Goal: Task Accomplishment & Management: Complete application form

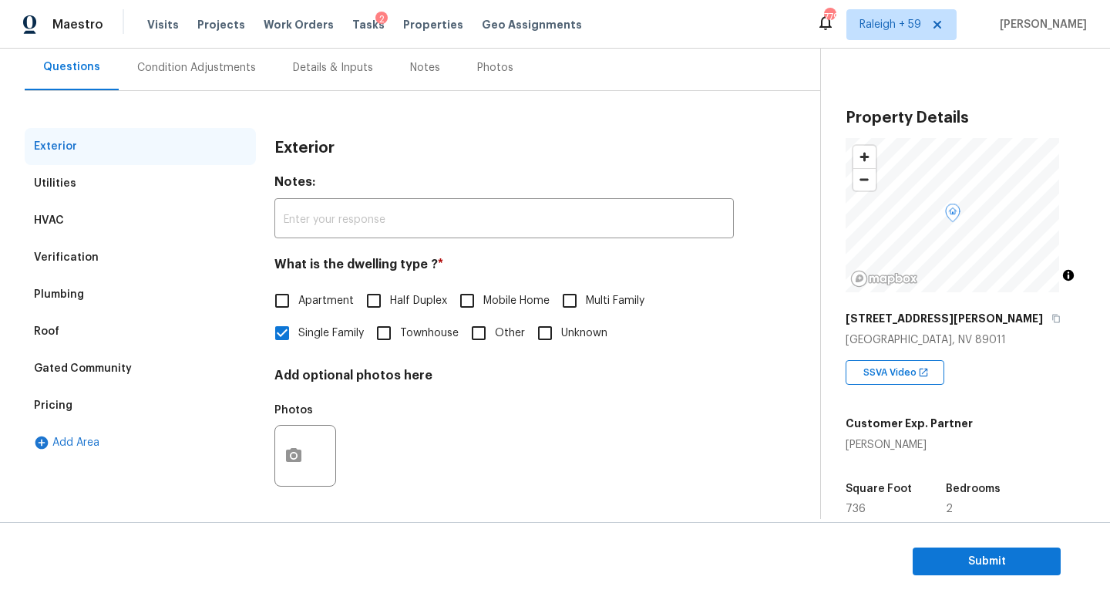
click at [136, 251] on div "Verification" at bounding box center [140, 257] width 231 height 37
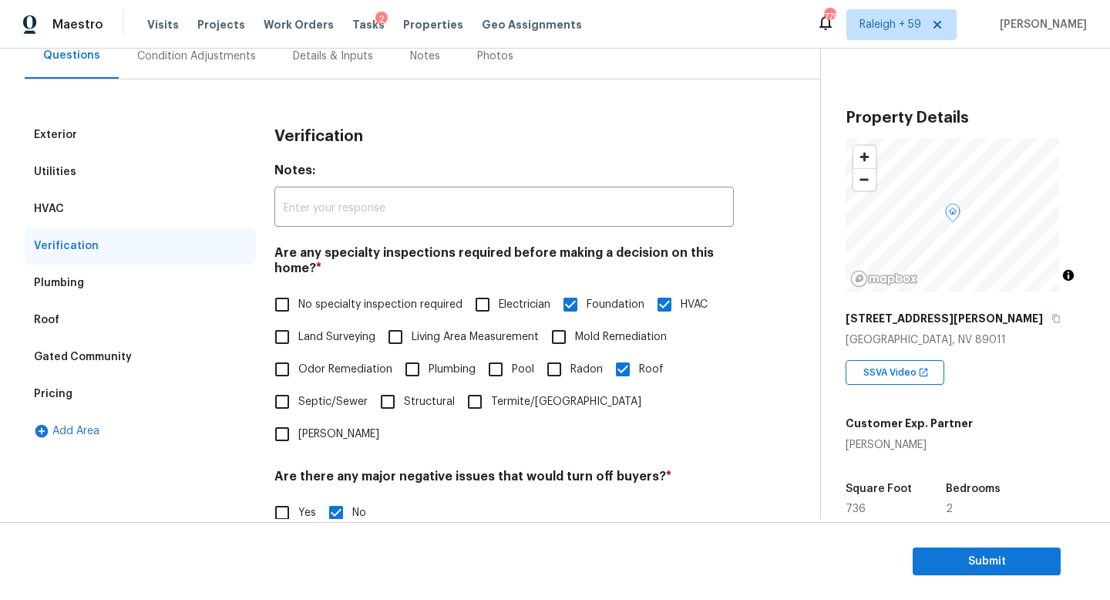
scroll to position [518, 0]
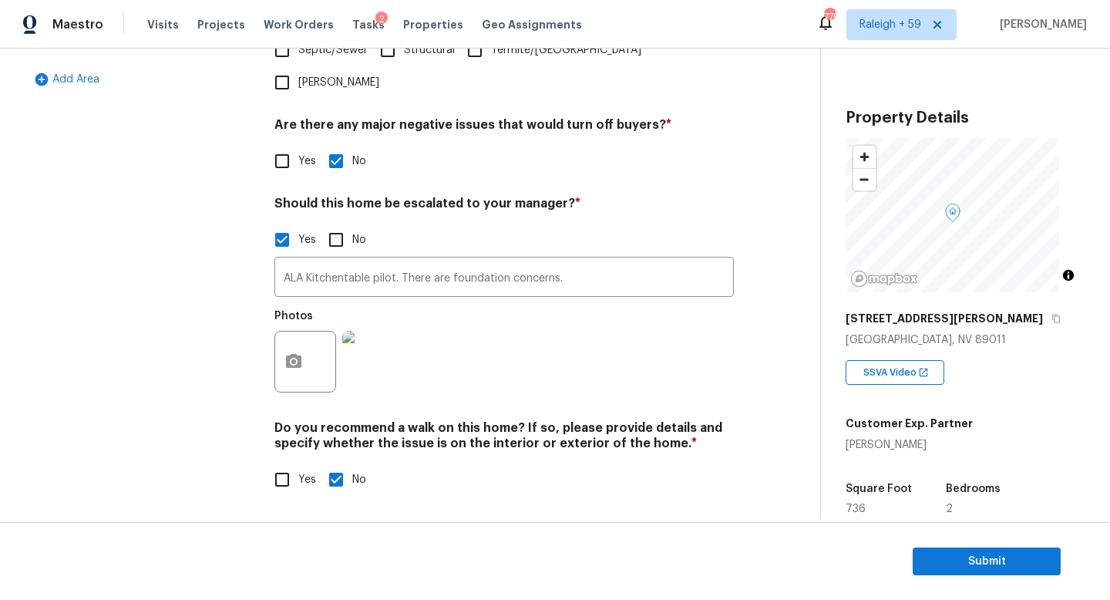
click at [370, 342] on img at bounding box center [373, 362] width 62 height 62
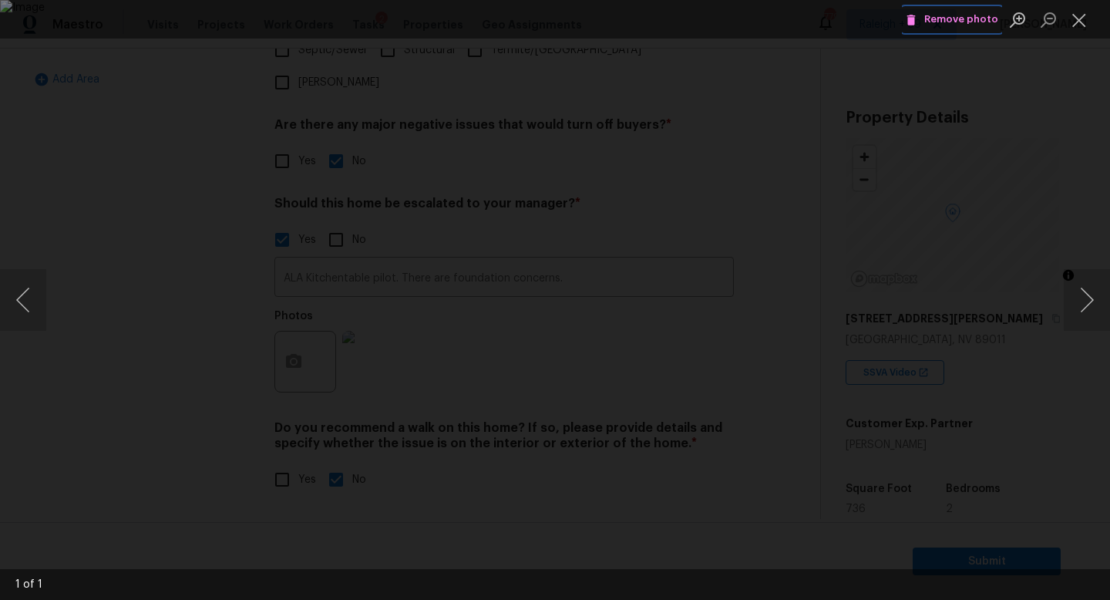
click at [967, 20] on span "Remove photo" at bounding box center [952, 20] width 93 height 18
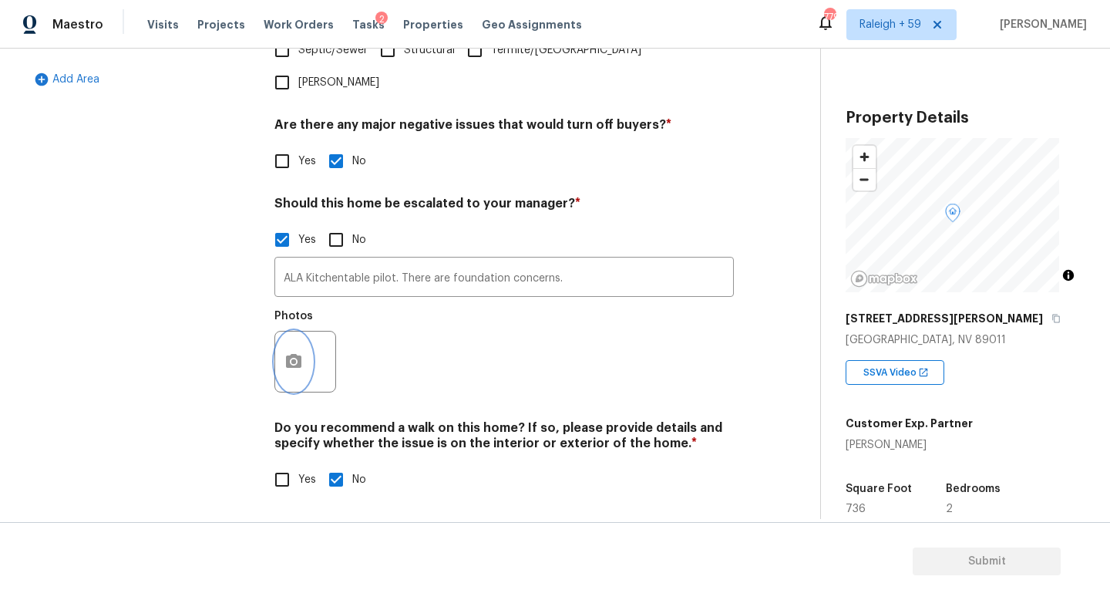
click at [287, 354] on icon "button" at bounding box center [293, 361] width 15 height 14
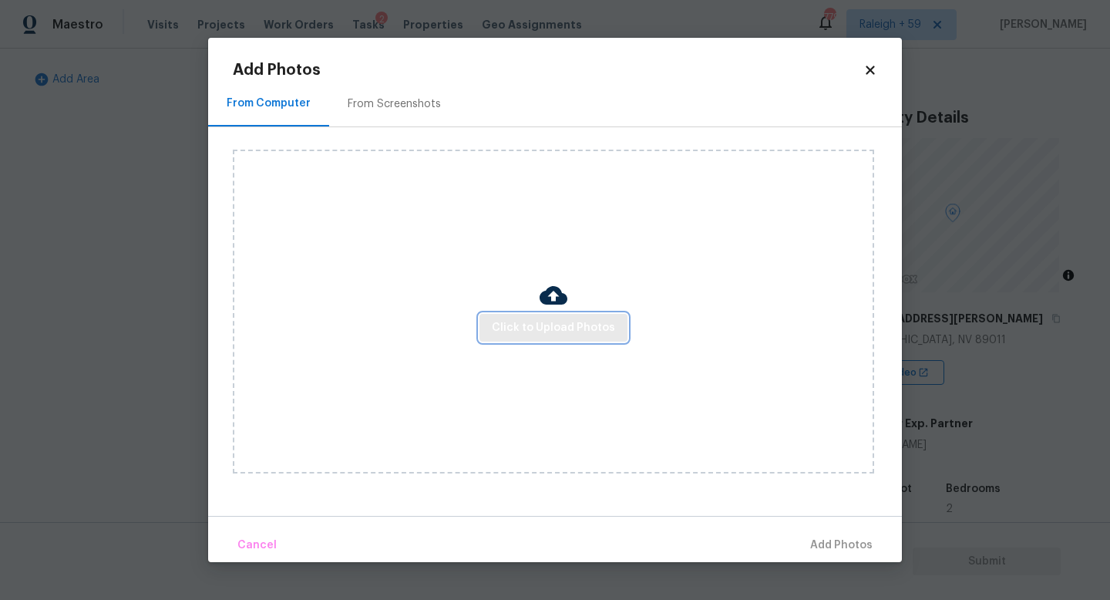
click at [527, 320] on span "Click to Upload Photos" at bounding box center [553, 327] width 123 height 19
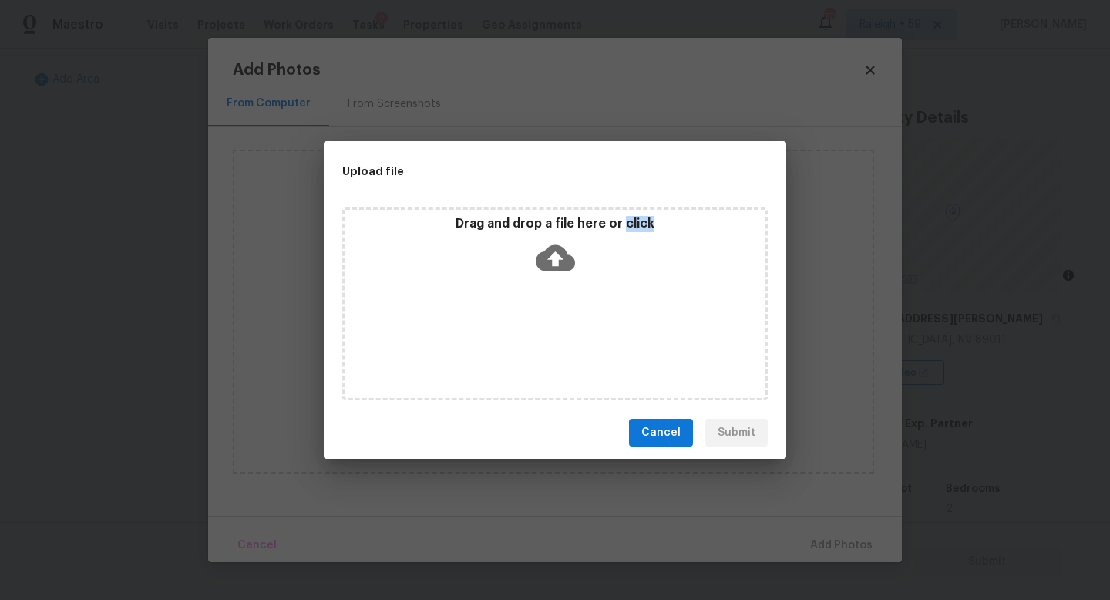
click at [527, 320] on div "Drag and drop a file here or click" at bounding box center [555, 303] width 426 height 193
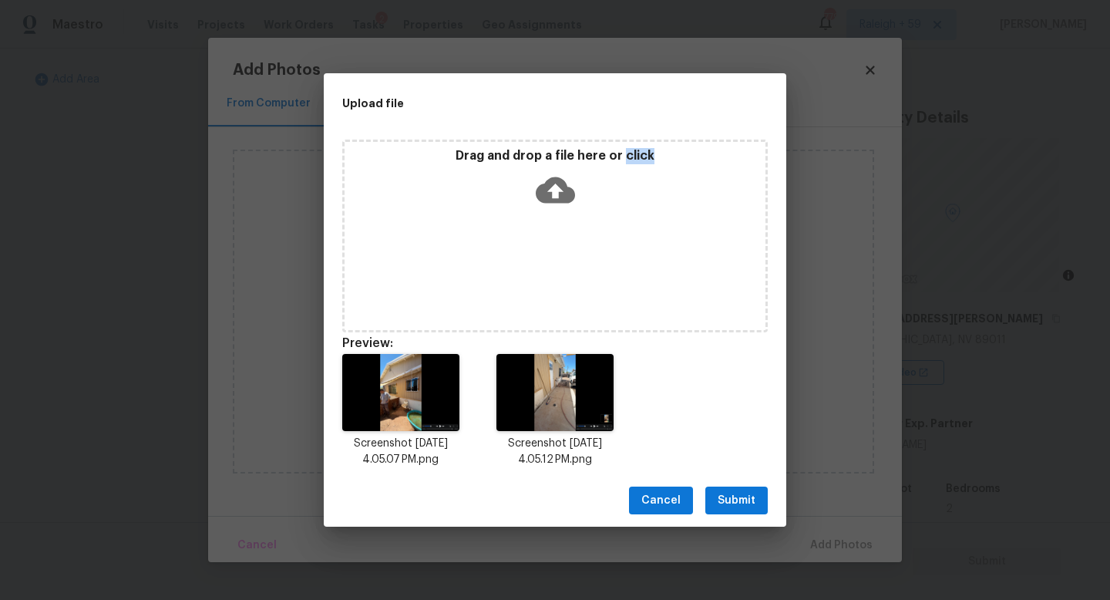
click at [756, 502] on button "Submit" at bounding box center [737, 501] width 62 height 29
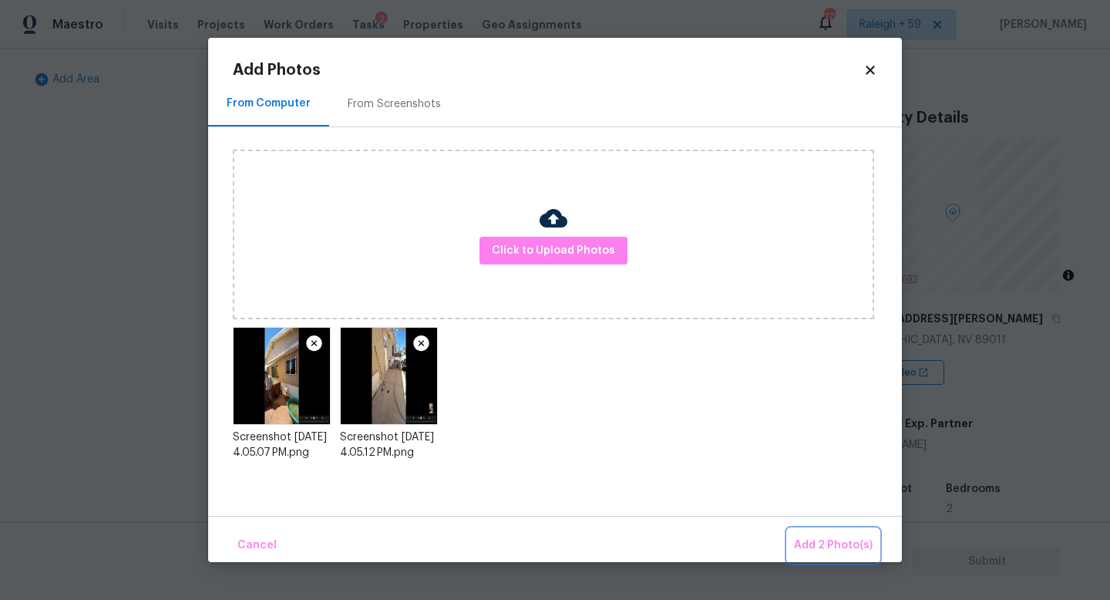
click at [839, 541] on span "Add 2 Photo(s)" at bounding box center [833, 545] width 79 height 19
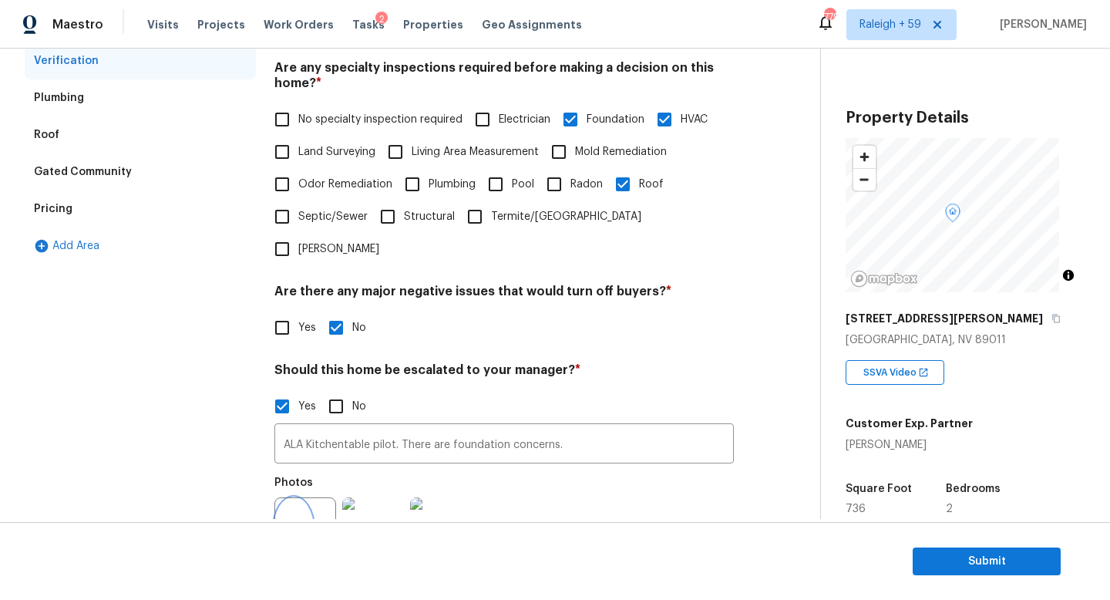
scroll to position [0, 0]
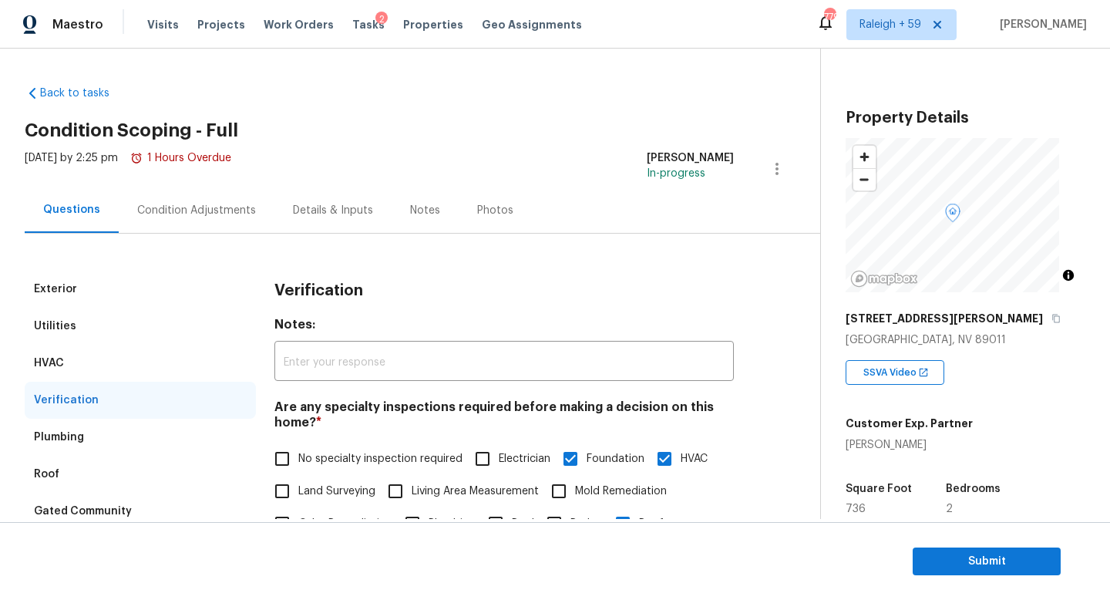
click at [198, 212] on div "Condition Adjustments" at bounding box center [196, 210] width 119 height 15
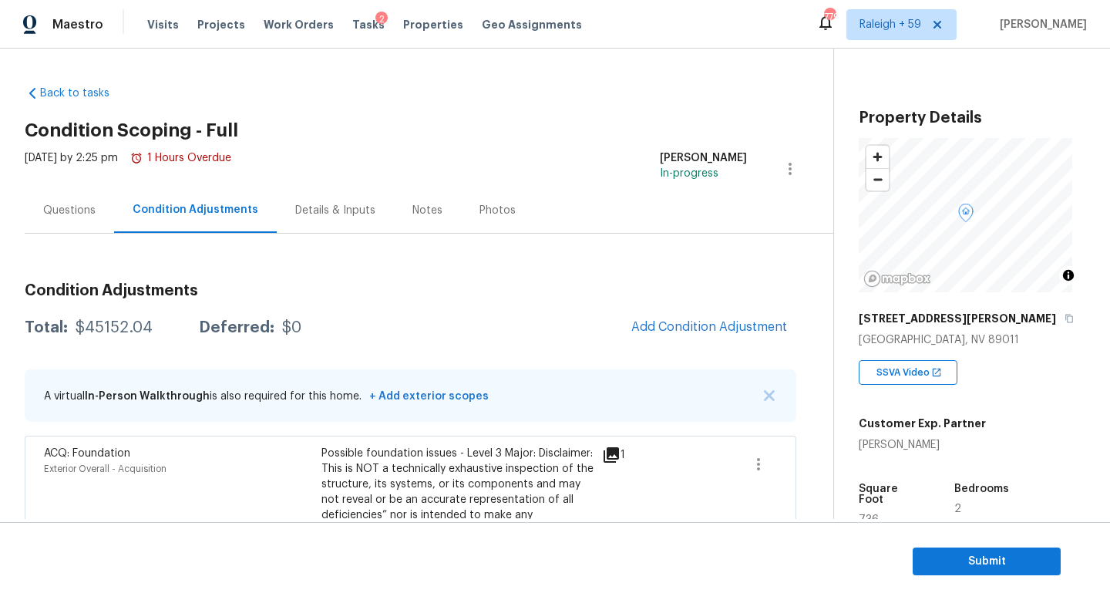
drag, startPoint x: 128, startPoint y: 332, endPoint x: 67, endPoint y: 332, distance: 60.9
click at [67, 332] on div "Total: $45152.04 Deferred: $0" at bounding box center [163, 327] width 277 height 15
copy div "$45152.04"
click at [66, 222] on div "Questions" at bounding box center [69, 209] width 89 height 45
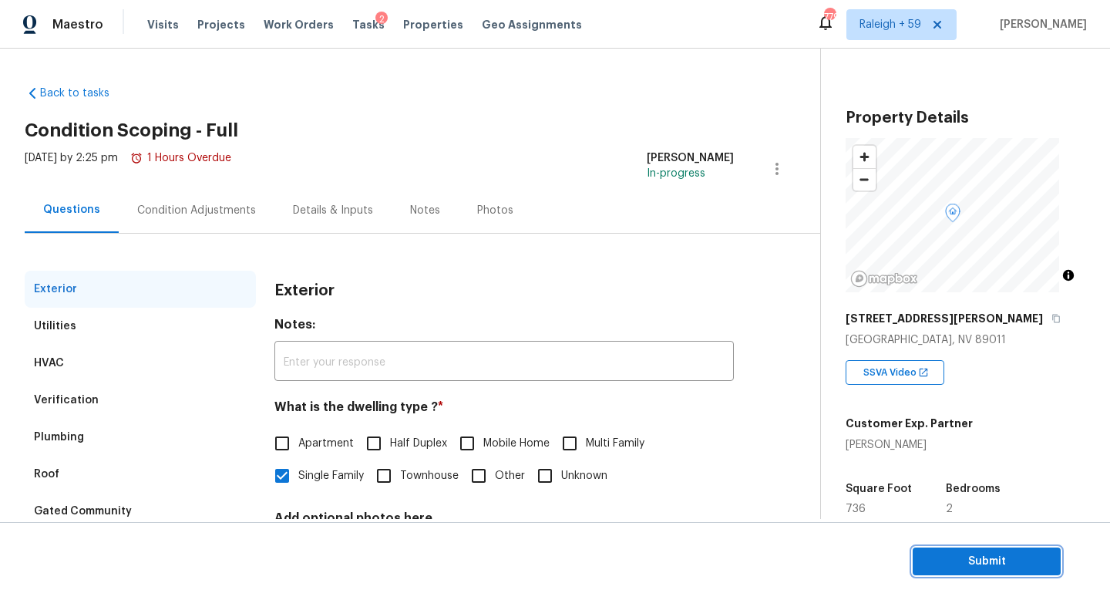
click at [951, 558] on span "Submit" at bounding box center [986, 561] width 123 height 19
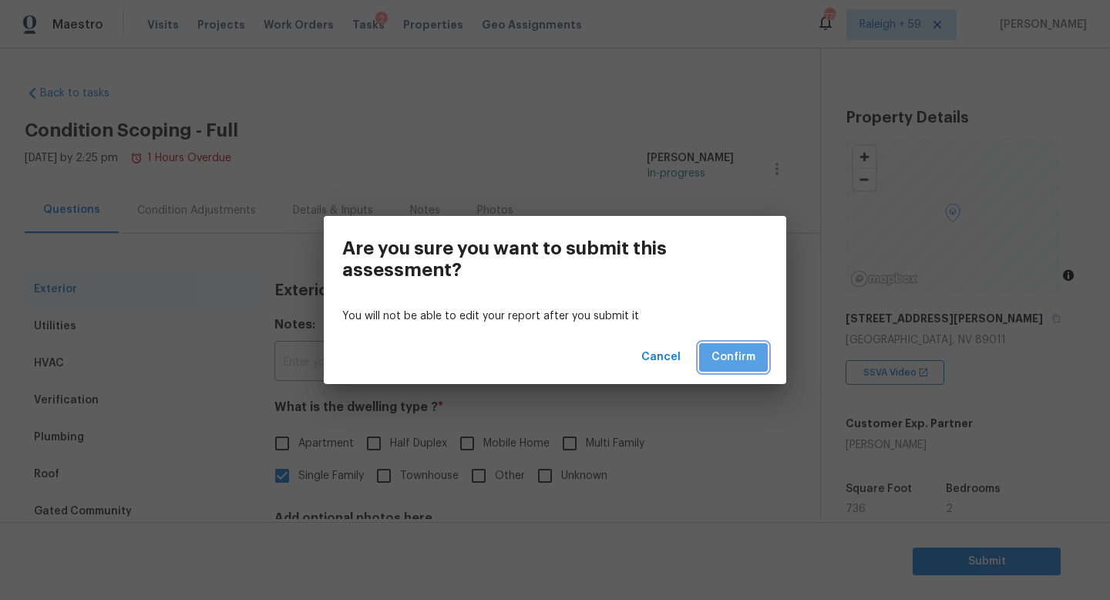
click at [707, 350] on button "Confirm" at bounding box center [733, 357] width 69 height 29
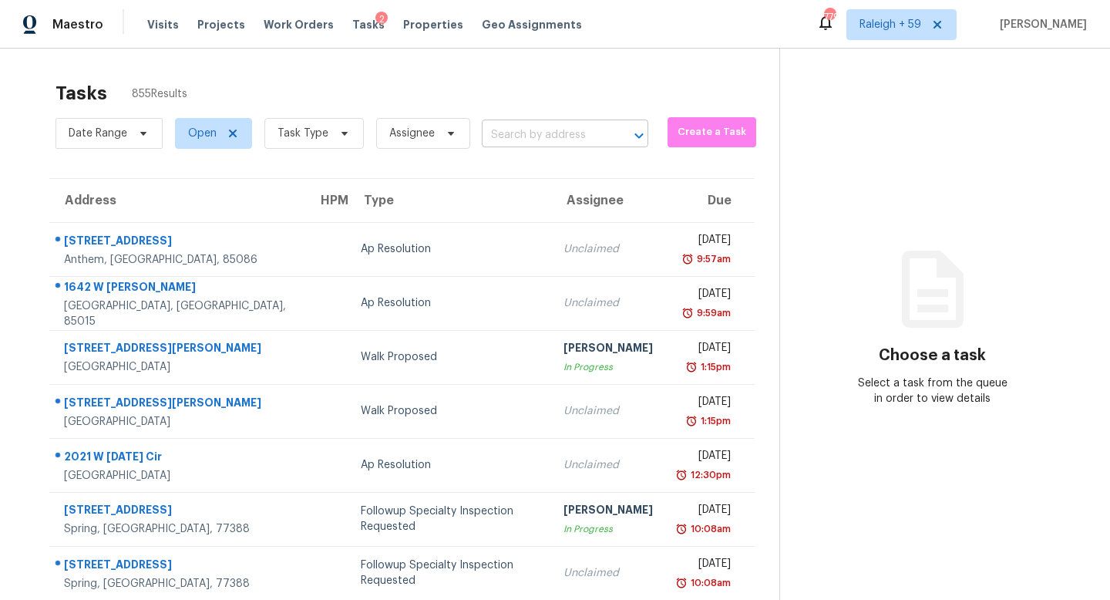
click at [534, 144] on input "text" at bounding box center [543, 135] width 123 height 24
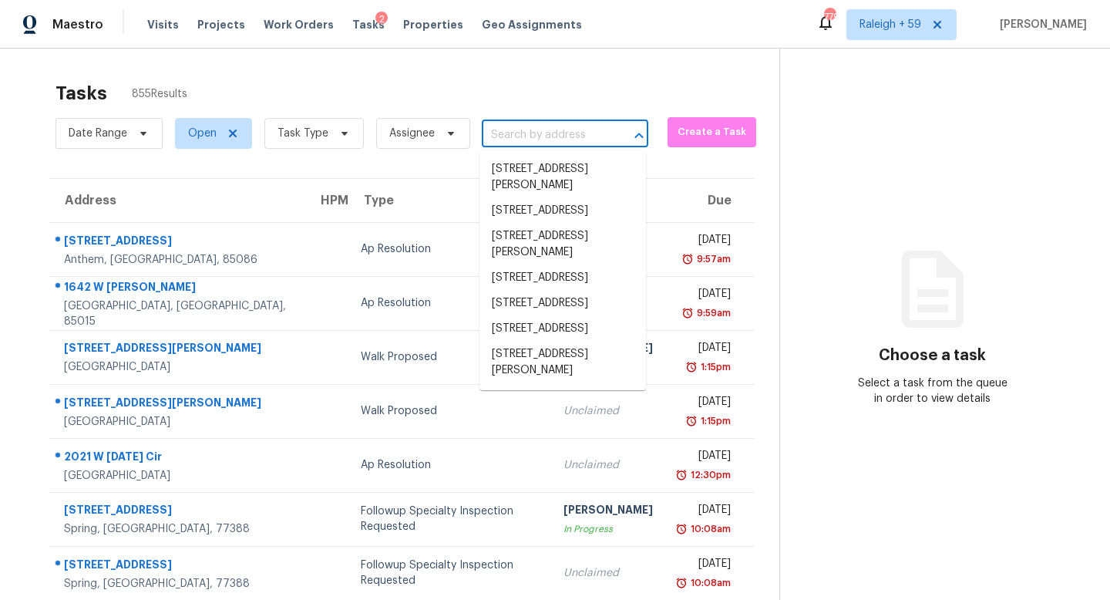
paste input "[STREET_ADDRESS][PERSON_NAME]"
type input "[STREET_ADDRESS][PERSON_NAME]"
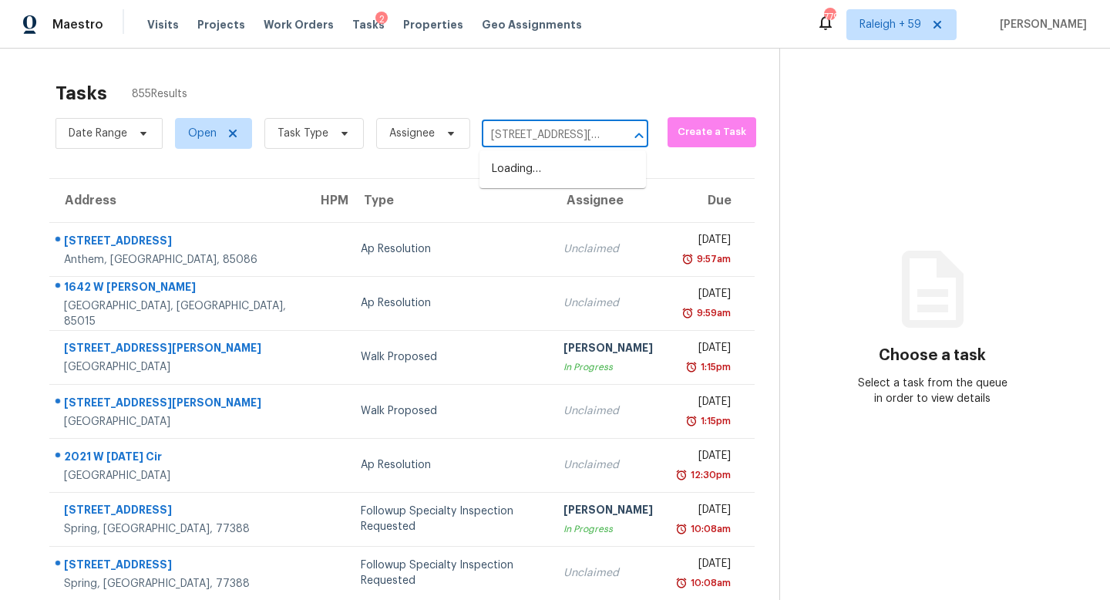
scroll to position [0, 71]
click at [544, 182] on li "[STREET_ADDRESS][PERSON_NAME]" at bounding box center [563, 178] width 167 height 42
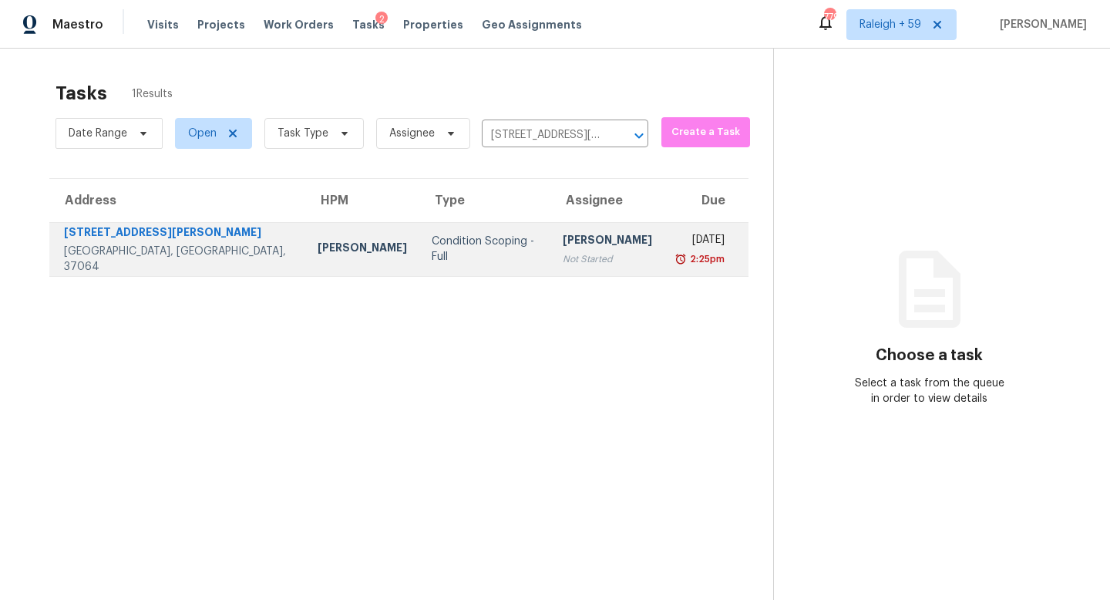
drag, startPoint x: 507, startPoint y: 244, endPoint x: 548, endPoint y: 270, distance: 48.6
click at [563, 244] on div "[PERSON_NAME]" at bounding box center [607, 241] width 89 height 19
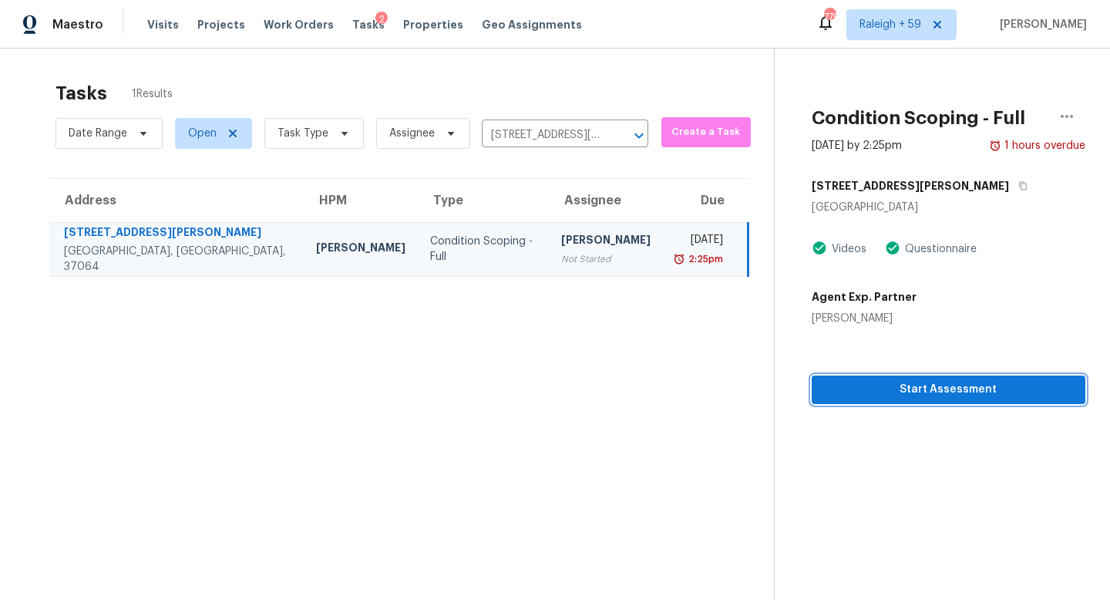
click at [846, 384] on span "Start Assessment" at bounding box center [948, 389] width 249 height 19
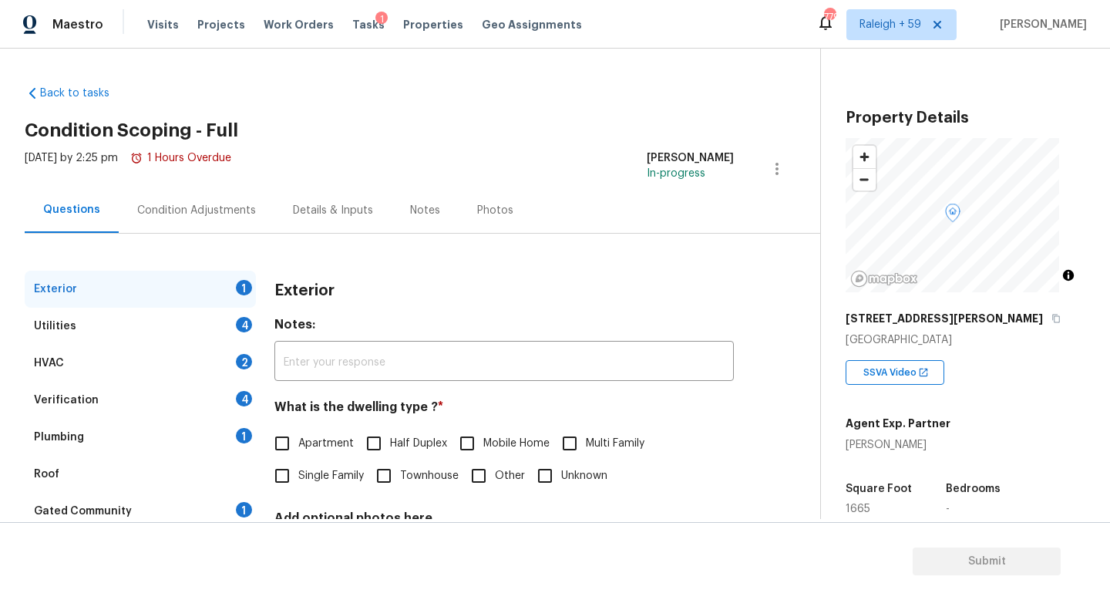
click at [333, 463] on label "Single Family" at bounding box center [315, 476] width 98 height 32
click at [298, 463] on input "Single Family" at bounding box center [282, 476] width 32 height 32
checkbox input "true"
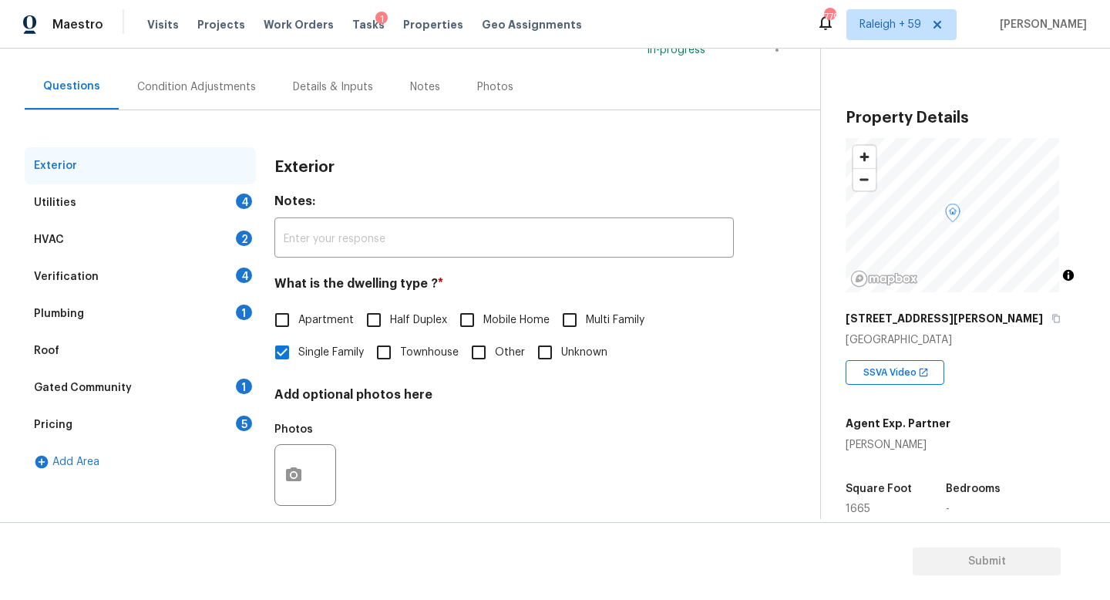
scroll to position [147, 0]
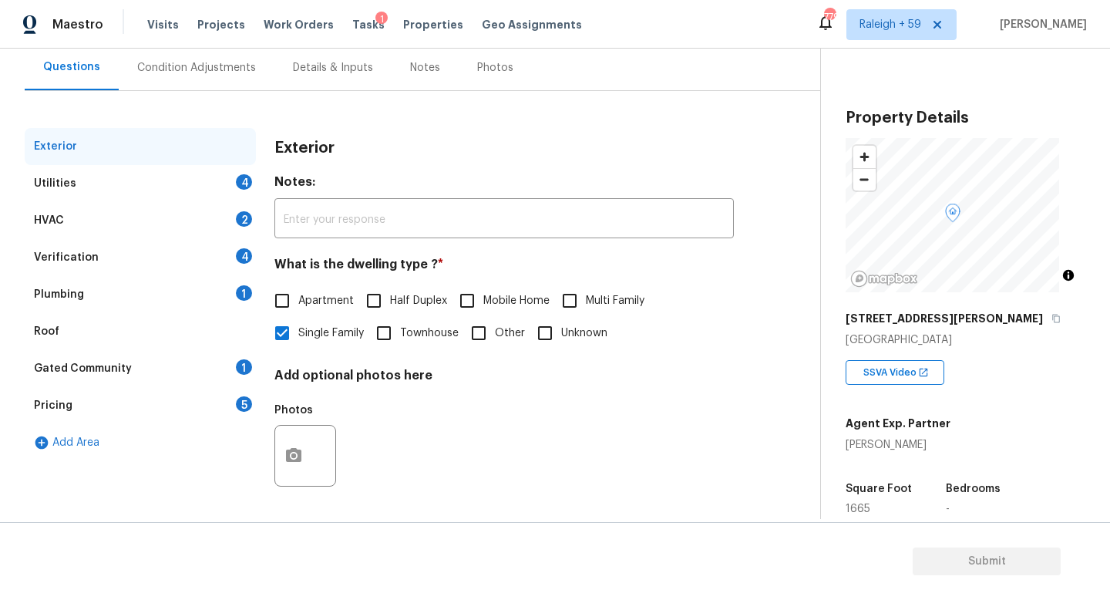
click at [213, 254] on div "Verification 4" at bounding box center [140, 257] width 231 height 37
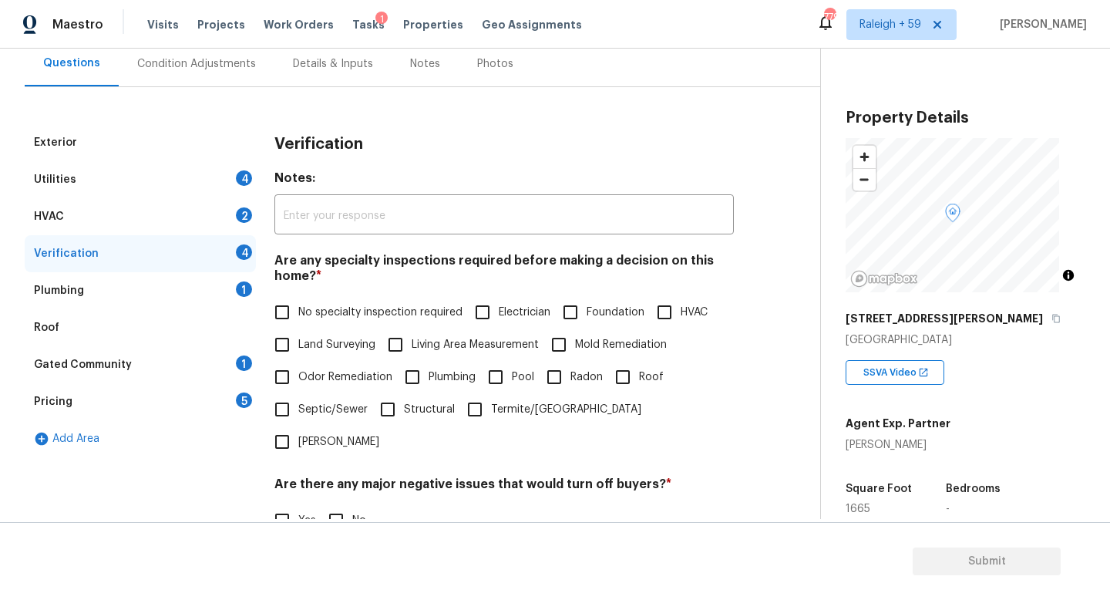
click at [309, 315] on span "No specialty inspection required" at bounding box center [380, 313] width 164 height 16
click at [298, 315] on input "No specialty inspection required" at bounding box center [282, 312] width 32 height 32
checkbox input "true"
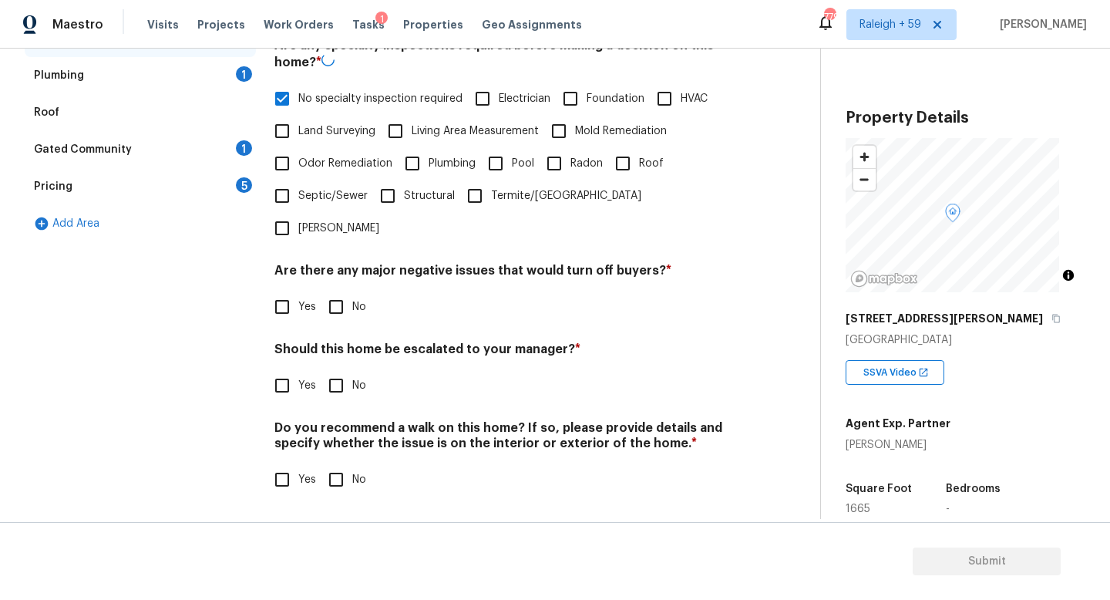
scroll to position [372, 0]
click at [340, 305] on input "No" at bounding box center [336, 307] width 32 height 32
checkbox input "true"
click at [280, 386] on input "Yes" at bounding box center [282, 385] width 32 height 32
checkbox input "true"
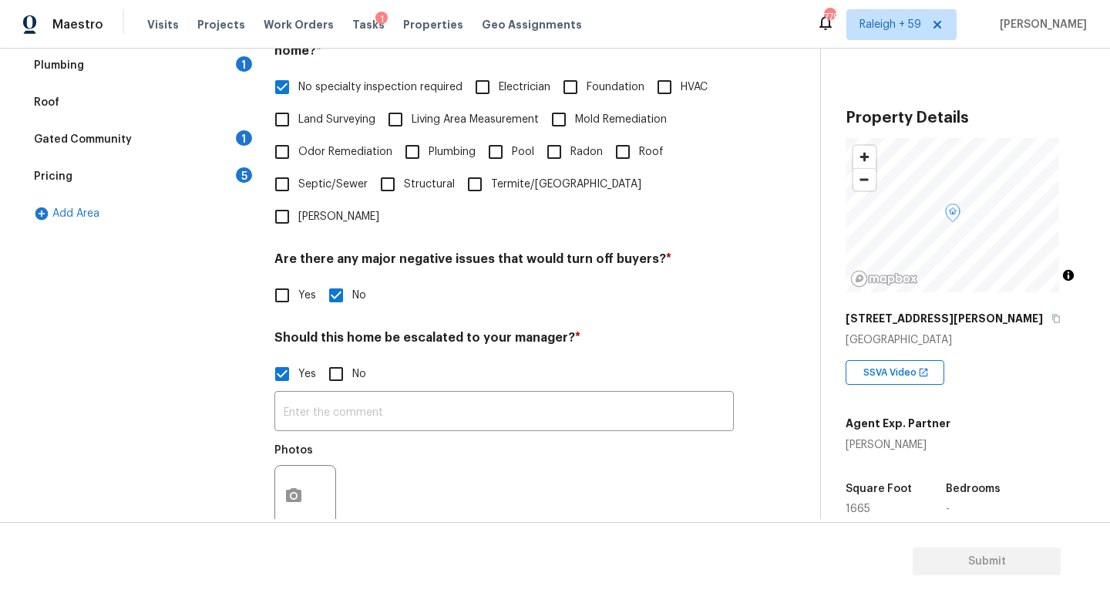
click at [362, 375] on span "No" at bounding box center [359, 374] width 14 height 16
click at [352, 375] on input "No" at bounding box center [336, 374] width 32 height 32
checkbox input "true"
checkbox input "false"
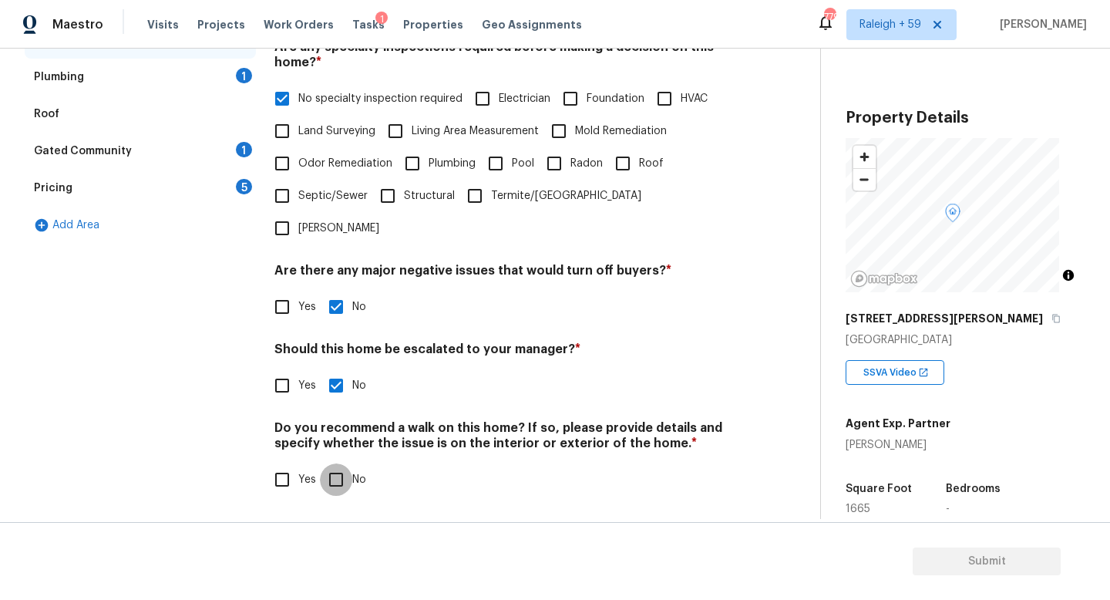
click at [335, 463] on input "No" at bounding box center [336, 479] width 32 height 32
checkbox input "true"
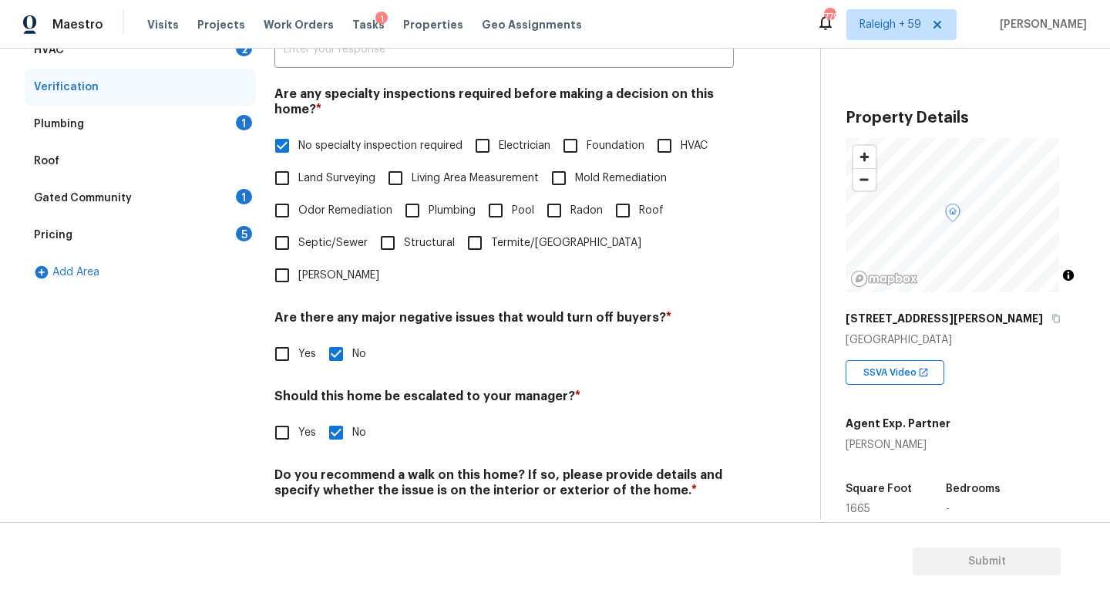
click at [223, 186] on div "Gated Community 1" at bounding box center [140, 198] width 231 height 37
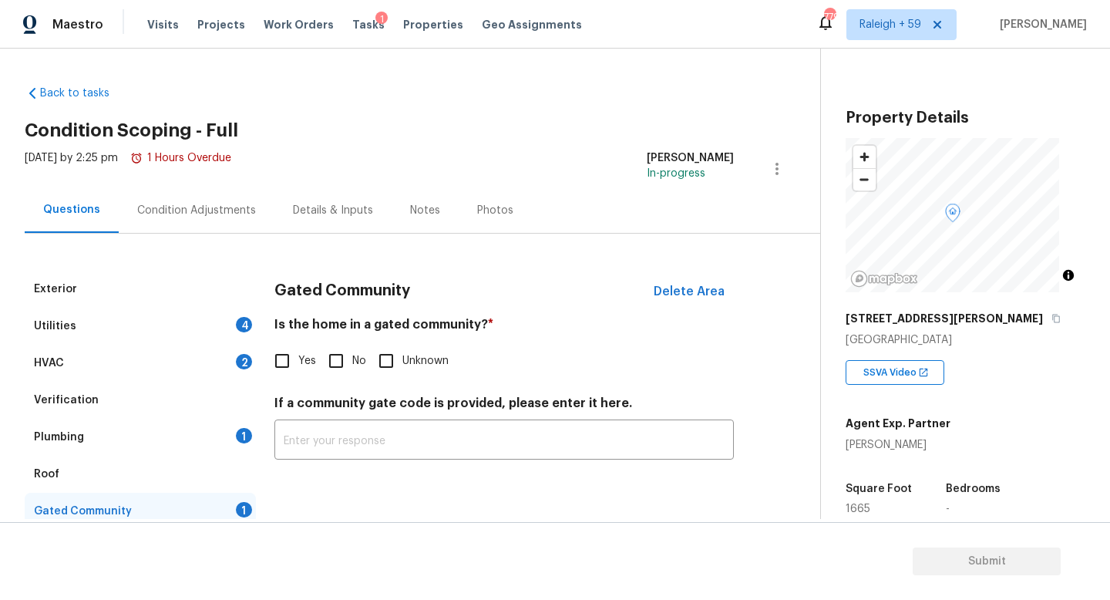
scroll to position [0, 0]
click at [339, 361] on input "No" at bounding box center [336, 361] width 32 height 32
checkbox input "true"
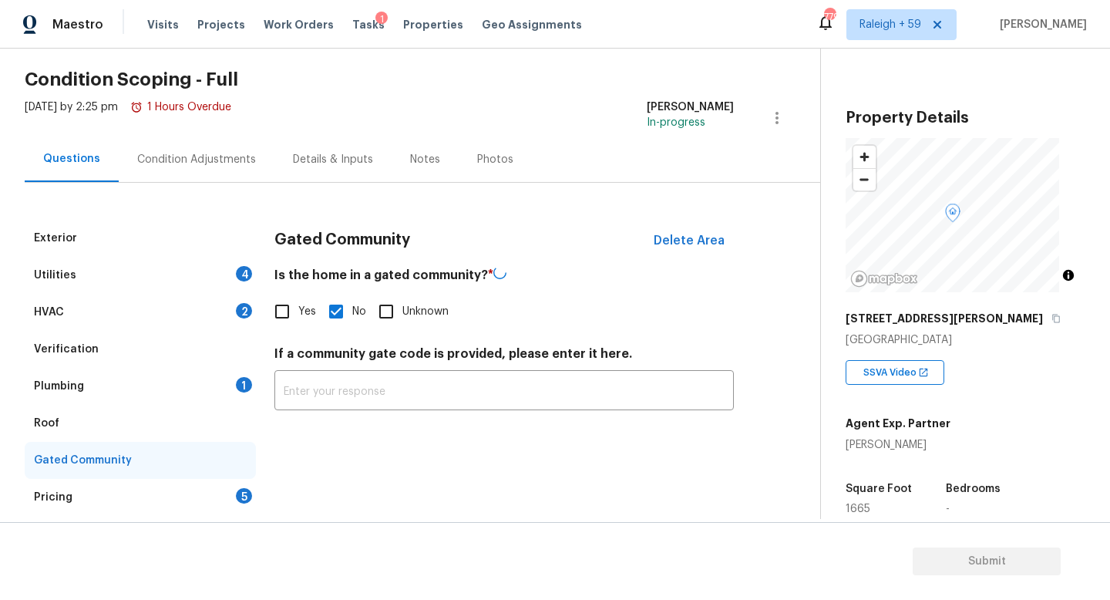
scroll to position [101, 0]
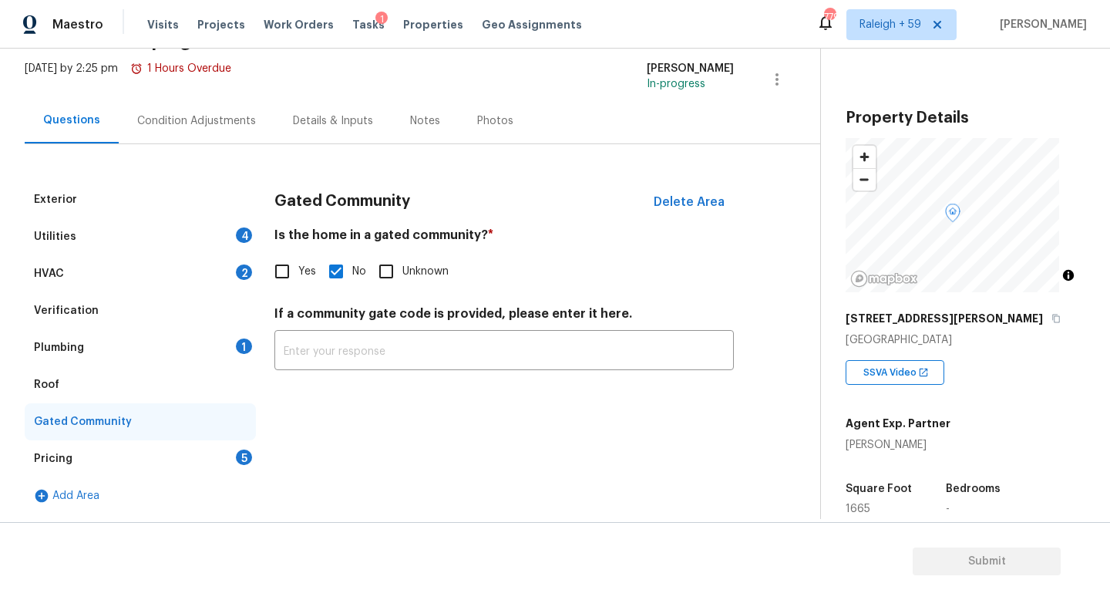
click at [238, 329] on div "Plumbing 1" at bounding box center [140, 347] width 231 height 37
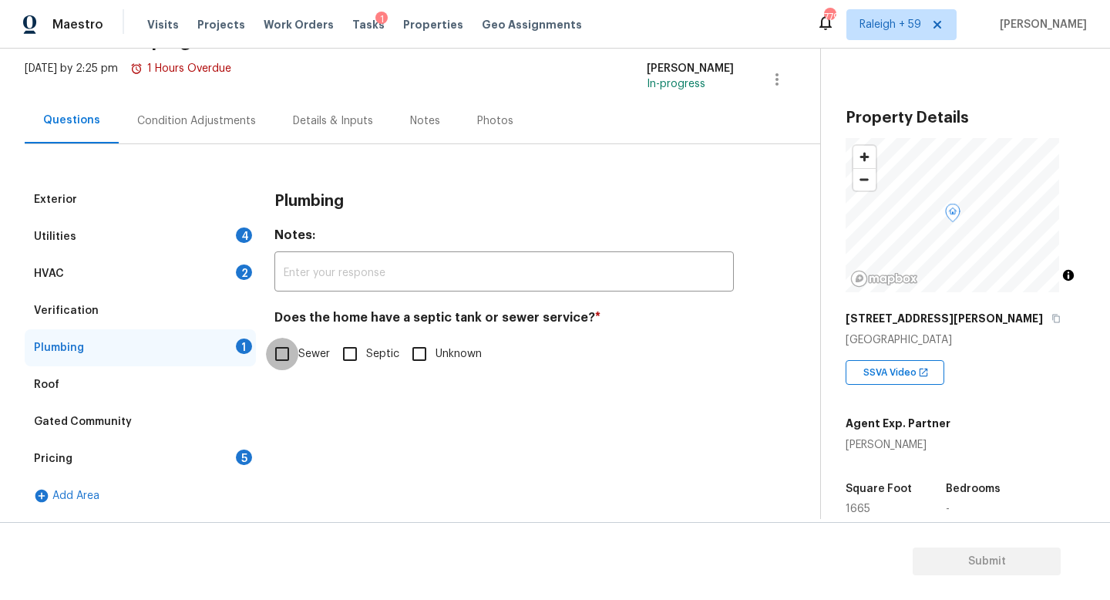
drag, startPoint x: 285, startPoint y: 332, endPoint x: 263, endPoint y: 376, distance: 49.0
click at [285, 338] on input "Sewer" at bounding box center [282, 354] width 32 height 32
checkbox input "true"
click at [320, 119] on div "Details & Inputs" at bounding box center [333, 120] width 117 height 45
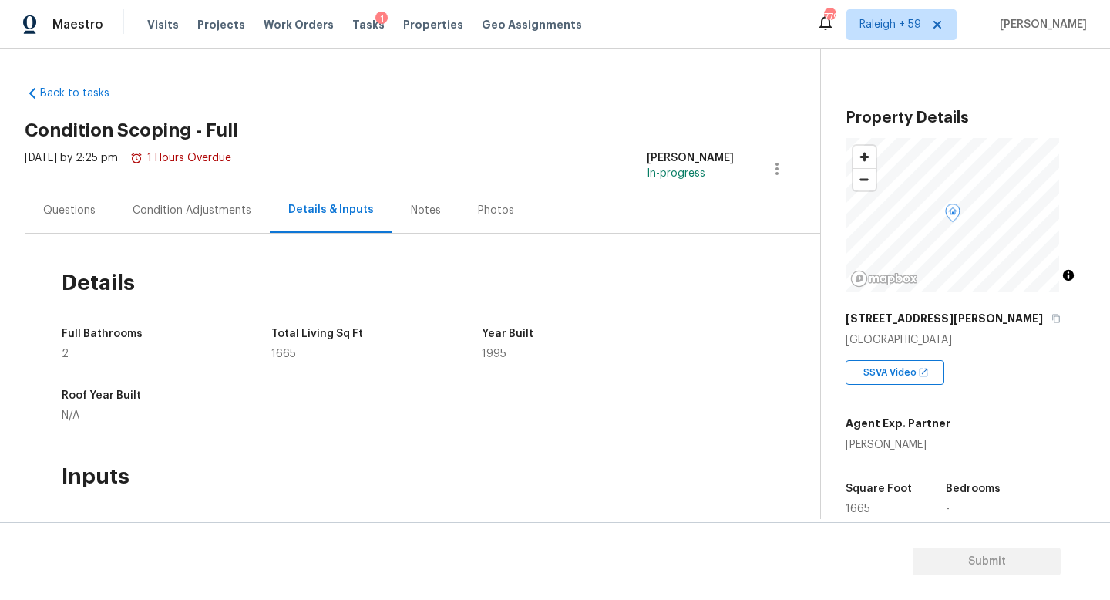
click at [70, 211] on div "Questions" at bounding box center [69, 210] width 52 height 15
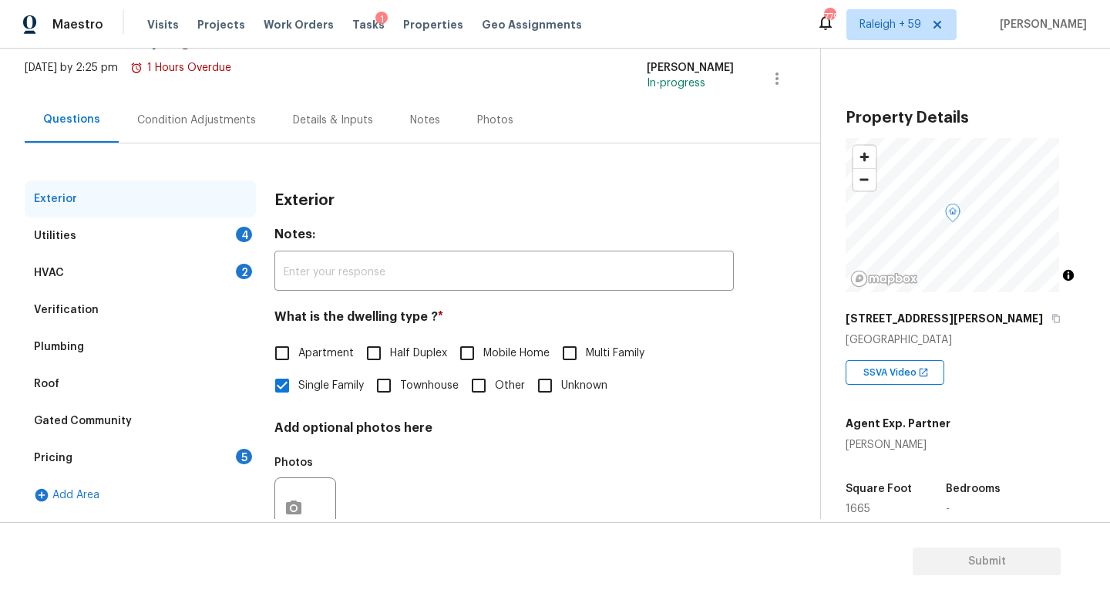
scroll to position [153, 0]
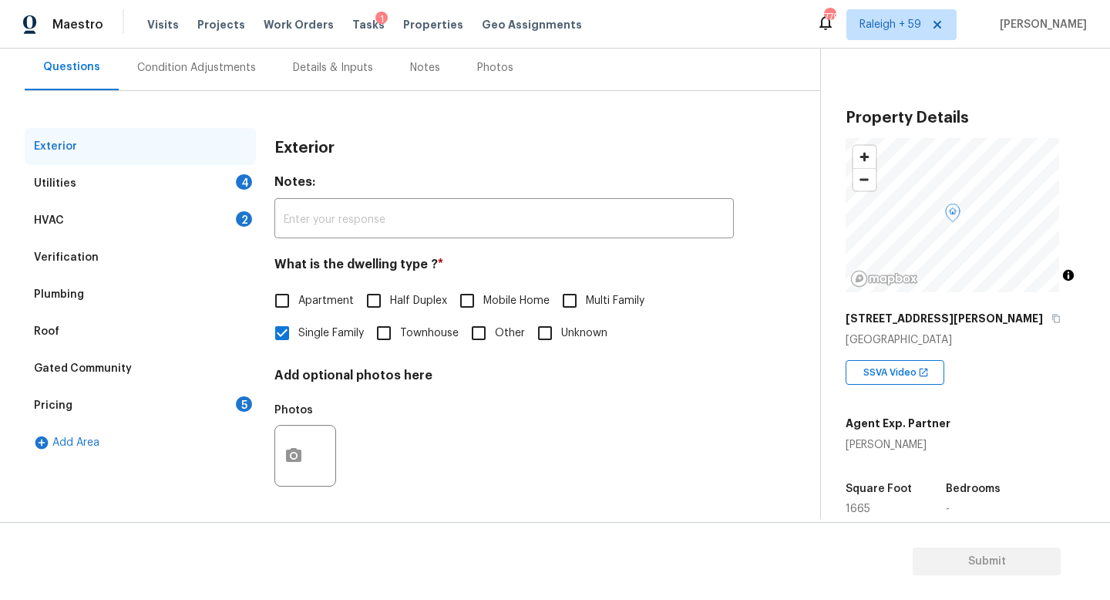
click at [311, 76] on div "Details & Inputs" at bounding box center [333, 67] width 117 height 45
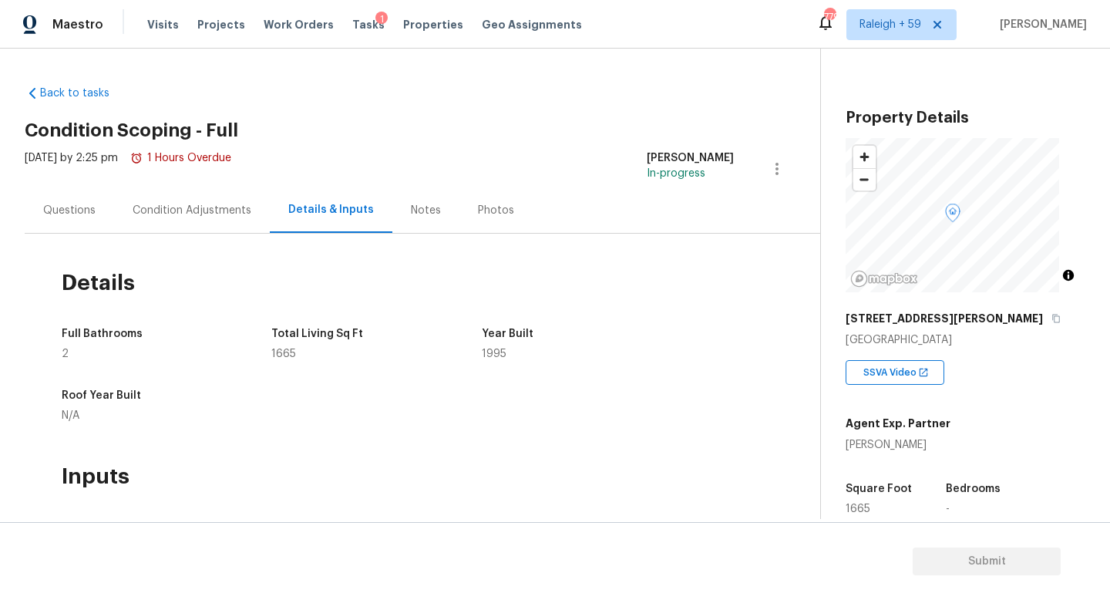
click at [95, 217] on div "Questions" at bounding box center [69, 209] width 89 height 45
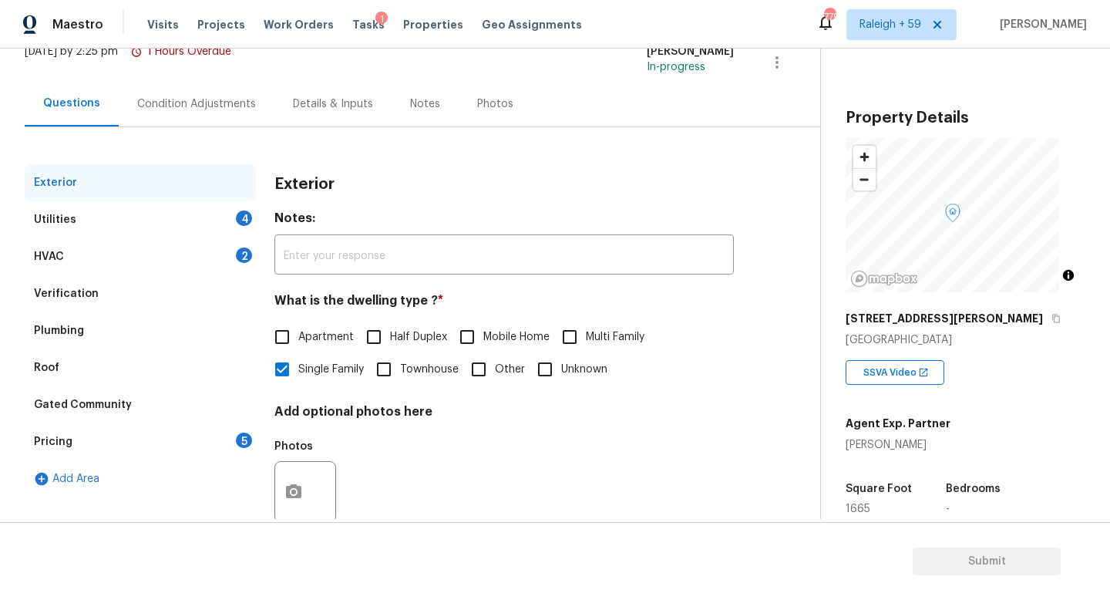
scroll to position [154, 0]
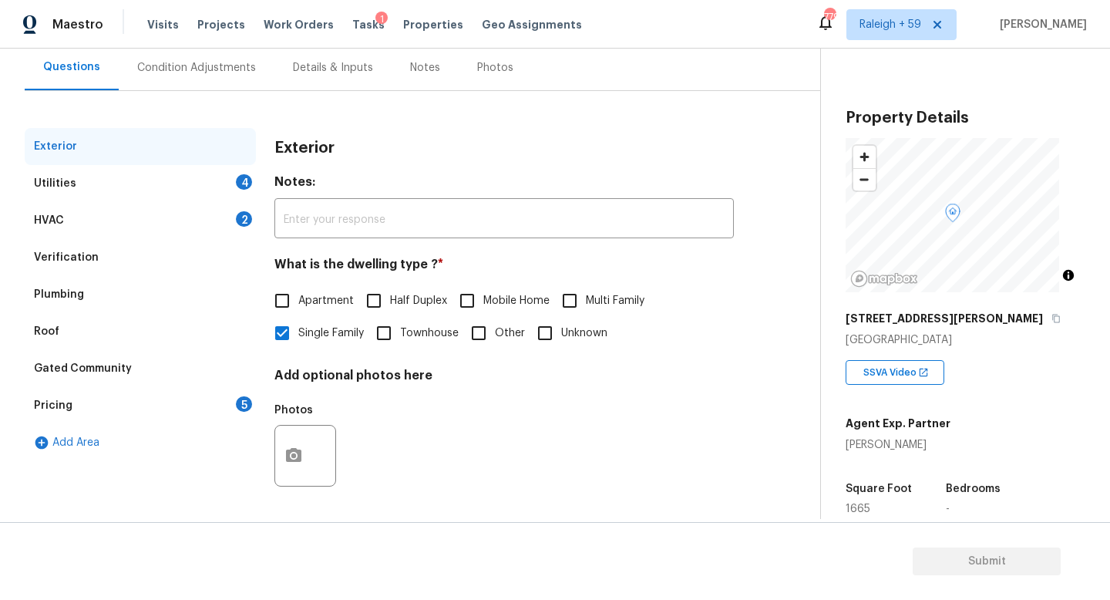
click at [188, 388] on div "Pricing 5" at bounding box center [140, 405] width 231 height 37
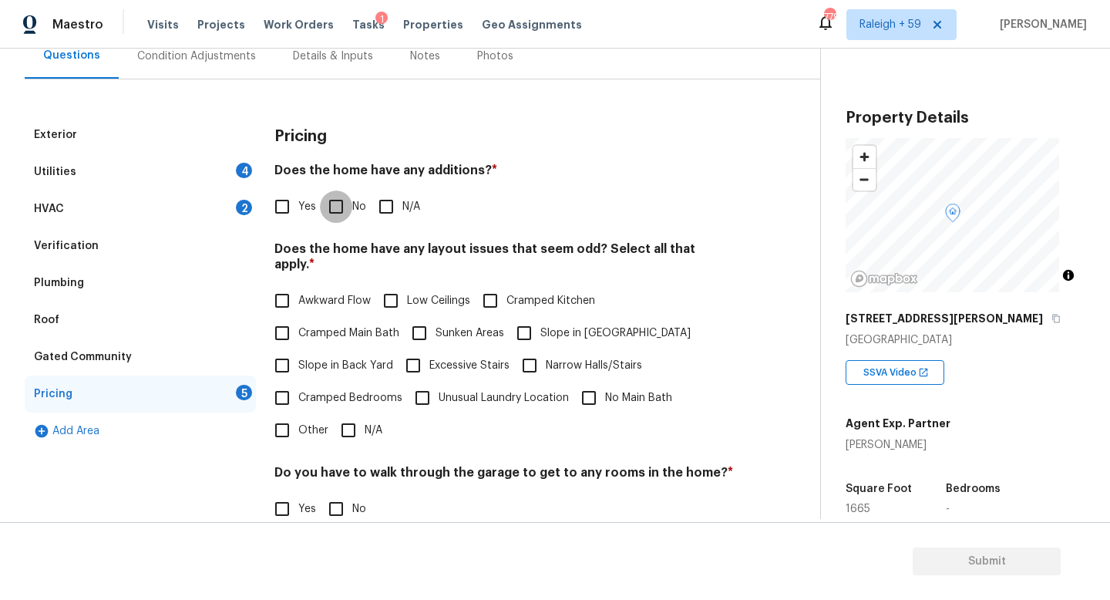
click at [352, 207] on input "No" at bounding box center [336, 206] width 32 height 32
checkbox input "true"
click at [362, 418] on input "N/A" at bounding box center [348, 432] width 32 height 32
checkbox input "true"
click at [350, 502] on input "No" at bounding box center [336, 509] width 32 height 32
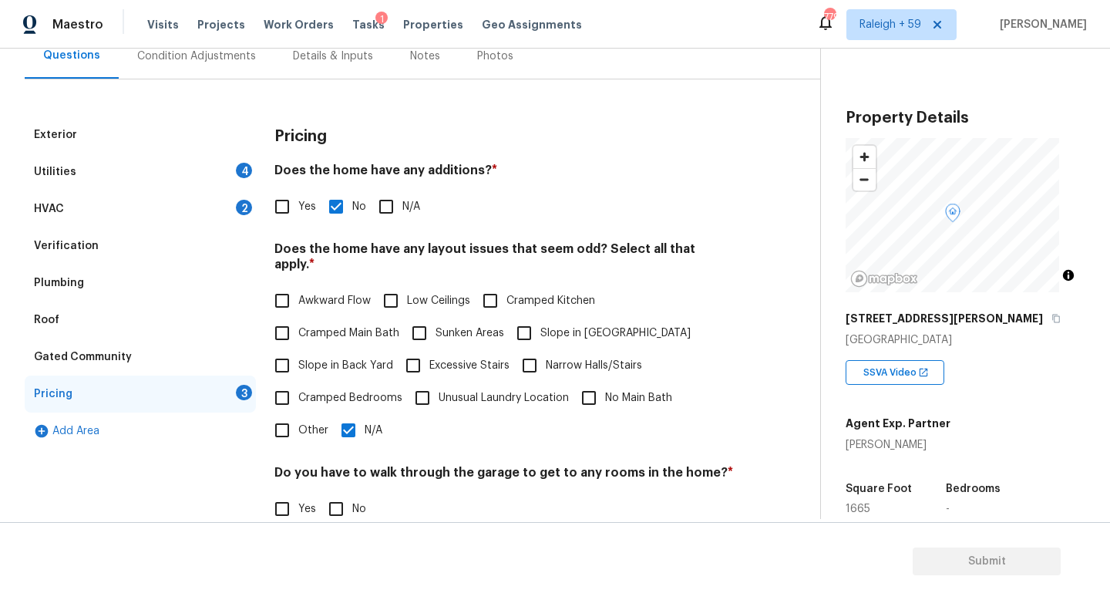
checkbox input "true"
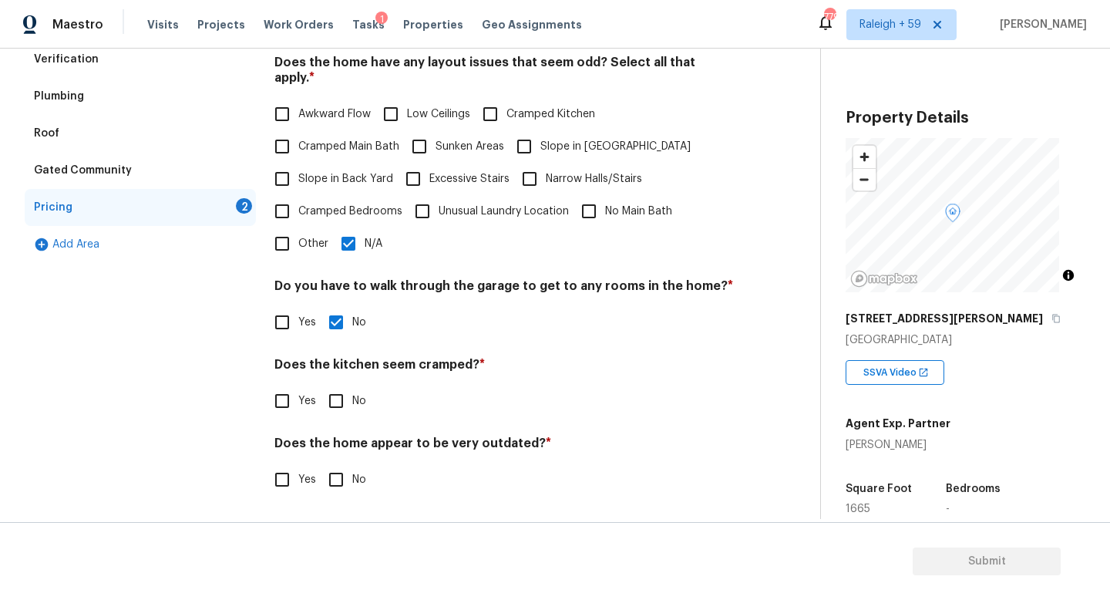
click at [359, 393] on span "No" at bounding box center [359, 401] width 14 height 16
click at [352, 393] on input "No" at bounding box center [336, 401] width 32 height 32
checkbox input "true"
click at [340, 467] on input "No" at bounding box center [336, 479] width 32 height 32
checkbox input "true"
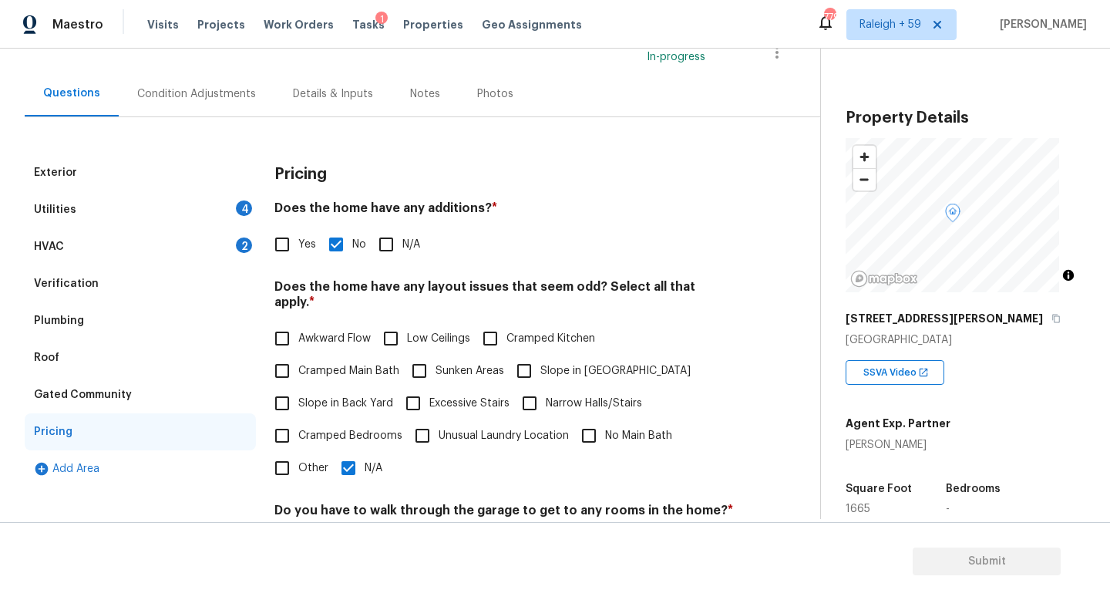
scroll to position [68, 0]
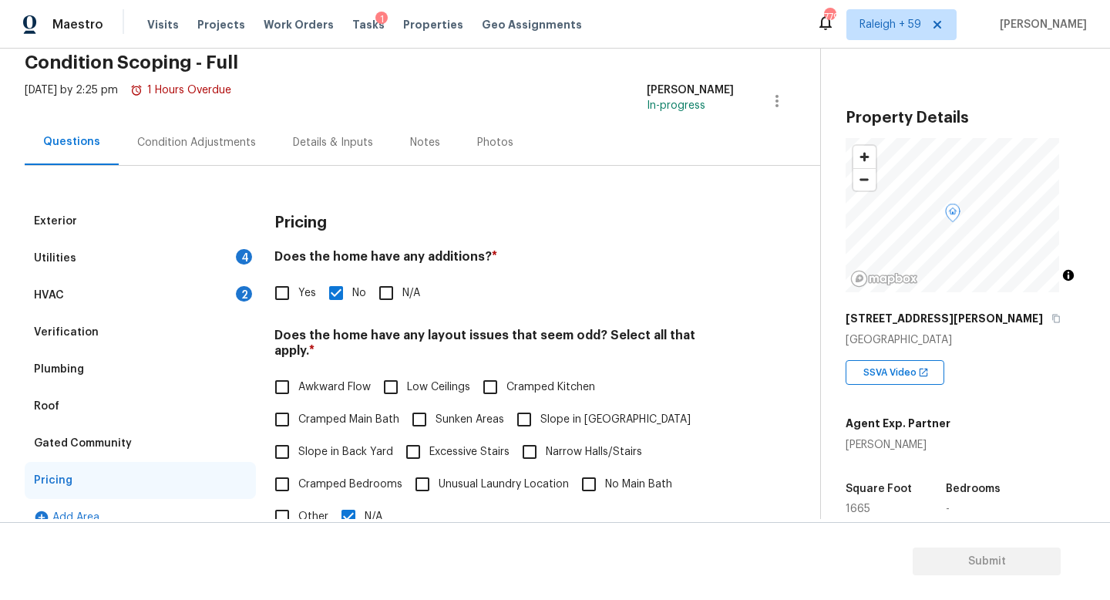
click at [198, 295] on div "HVAC 2" at bounding box center [140, 295] width 231 height 37
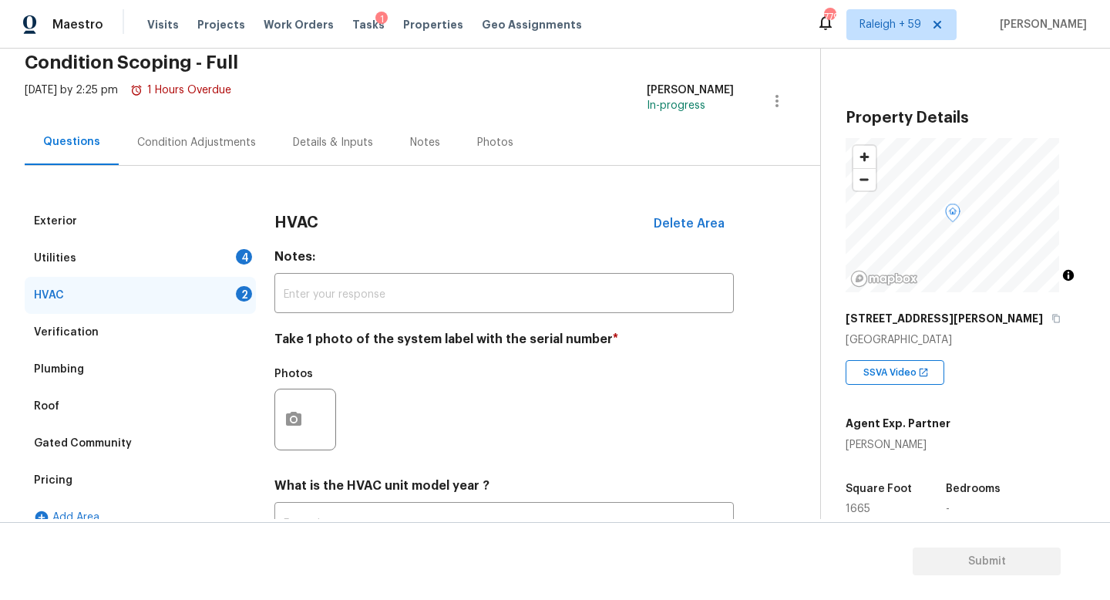
click at [239, 270] on div "Utilities 4" at bounding box center [140, 258] width 231 height 37
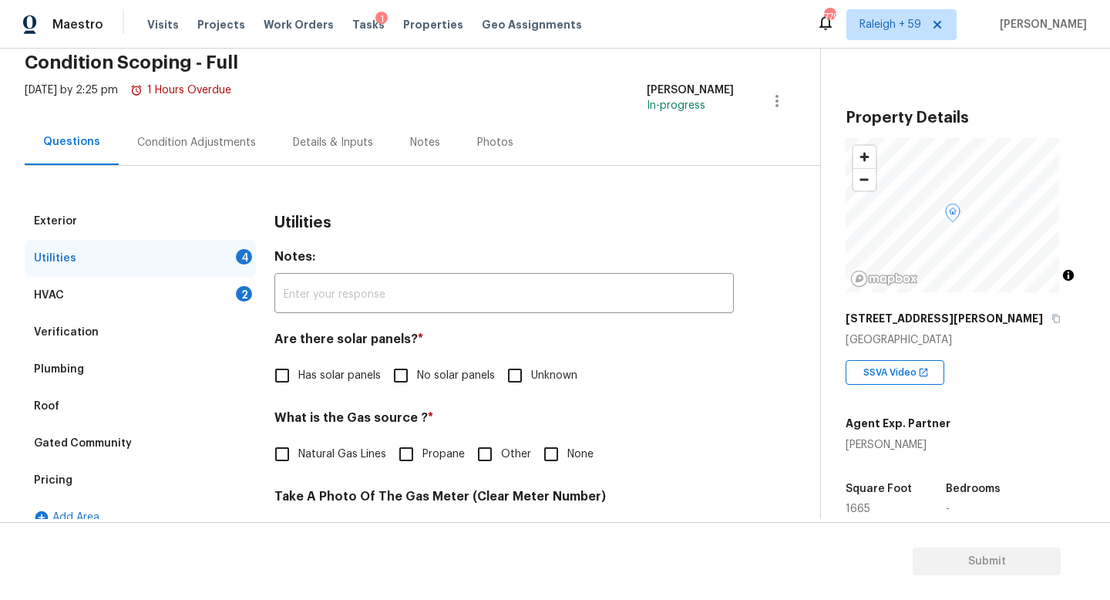
click at [416, 386] on input "No solar panels" at bounding box center [401, 375] width 32 height 32
checkbox input "true"
click at [315, 453] on span "Natural Gas Lines" at bounding box center [342, 456] width 88 height 16
click at [298, 453] on input "Natural Gas Lines" at bounding box center [282, 456] width 32 height 32
checkbox input "true"
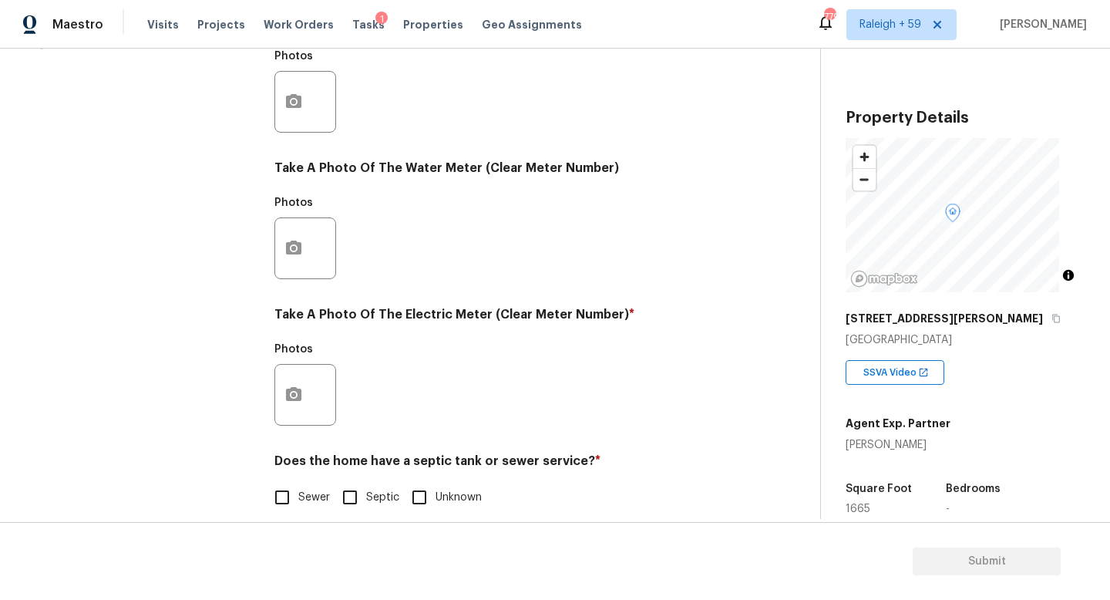
scroll to position [572, 0]
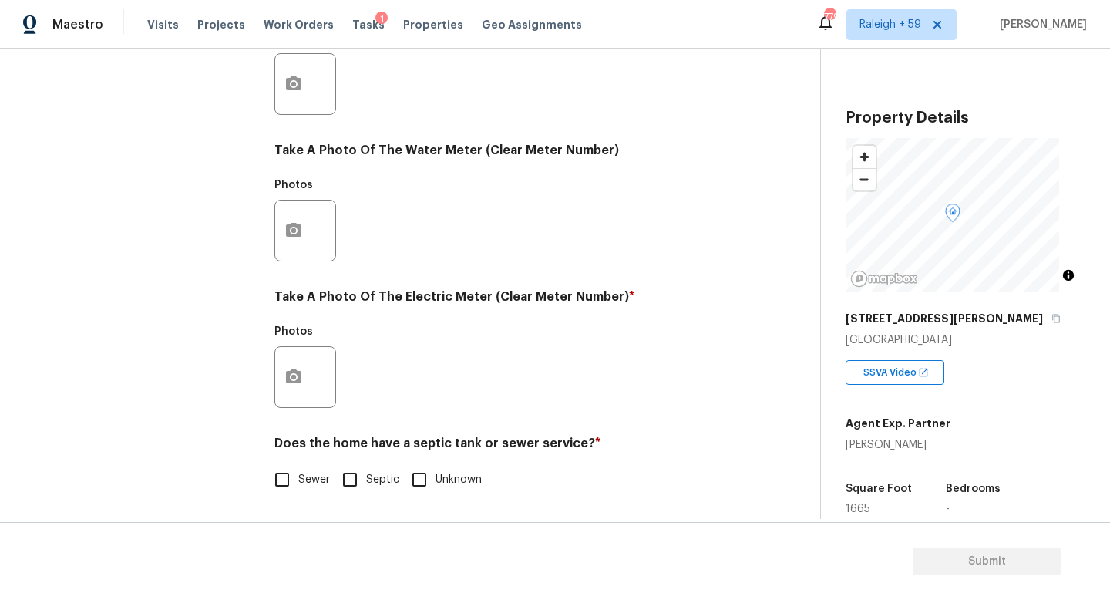
click at [271, 370] on div "Exterior Utilities 2 HVAC 2 Verification Plumbing Roof Gated Community Pricing …" at bounding box center [404, 112] width 759 height 804
click at [309, 361] on button "button" at bounding box center [293, 377] width 37 height 60
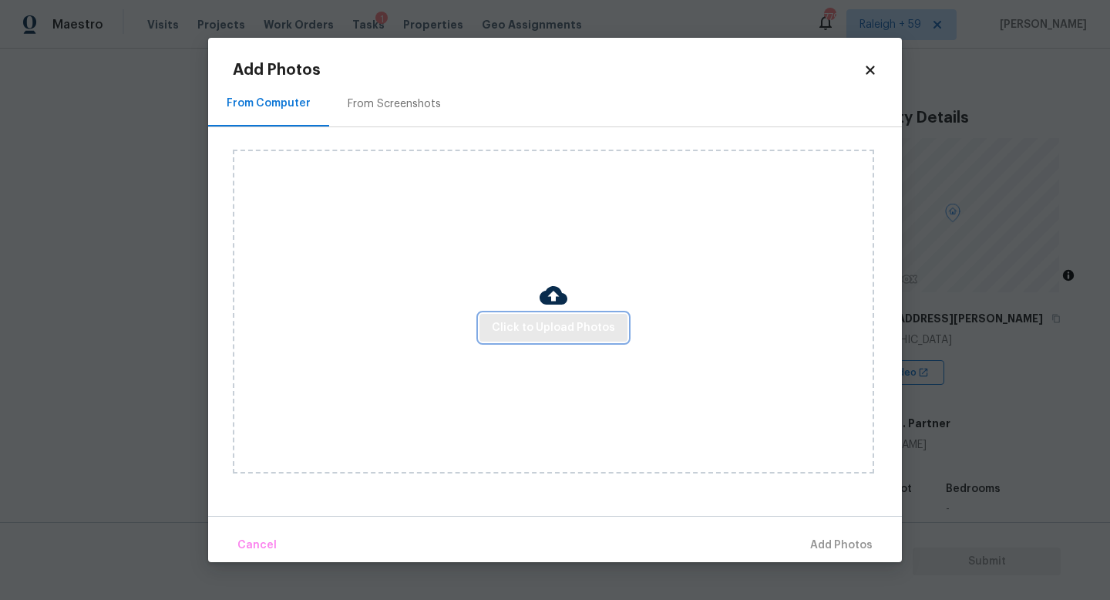
click at [517, 327] on span "Click to Upload Photos" at bounding box center [553, 327] width 123 height 19
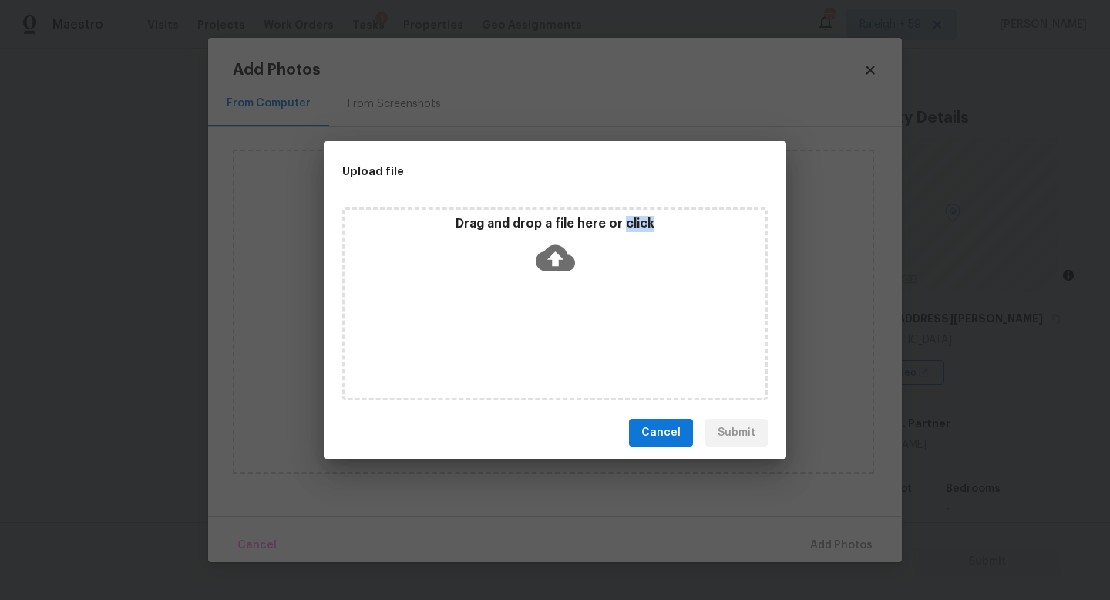
click at [517, 328] on div "Drag and drop a file here or click" at bounding box center [555, 303] width 426 height 193
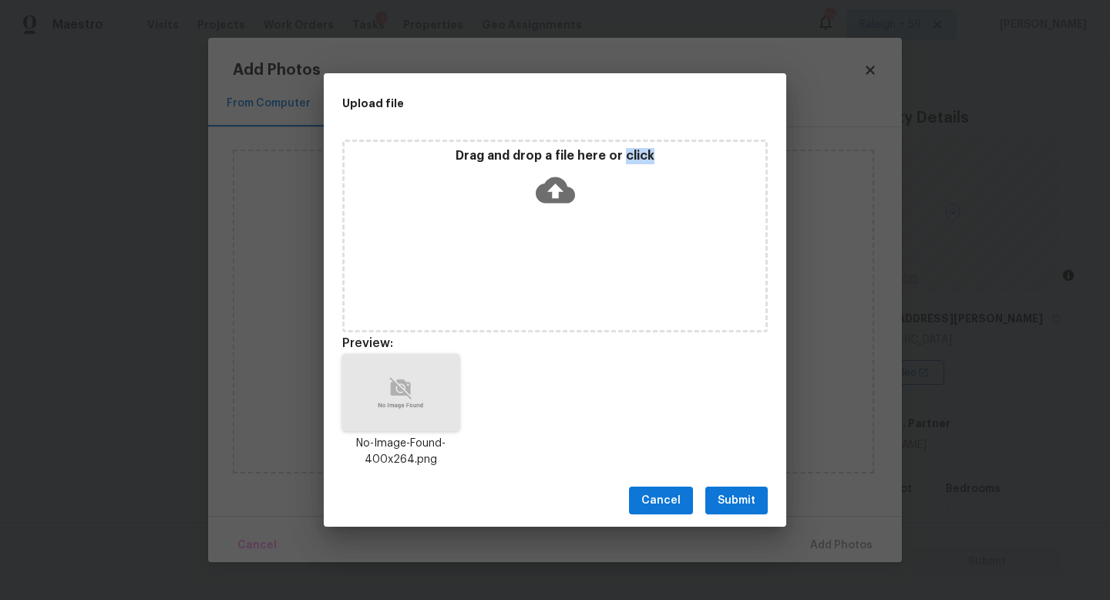
click at [736, 490] on button "Submit" at bounding box center [737, 501] width 62 height 29
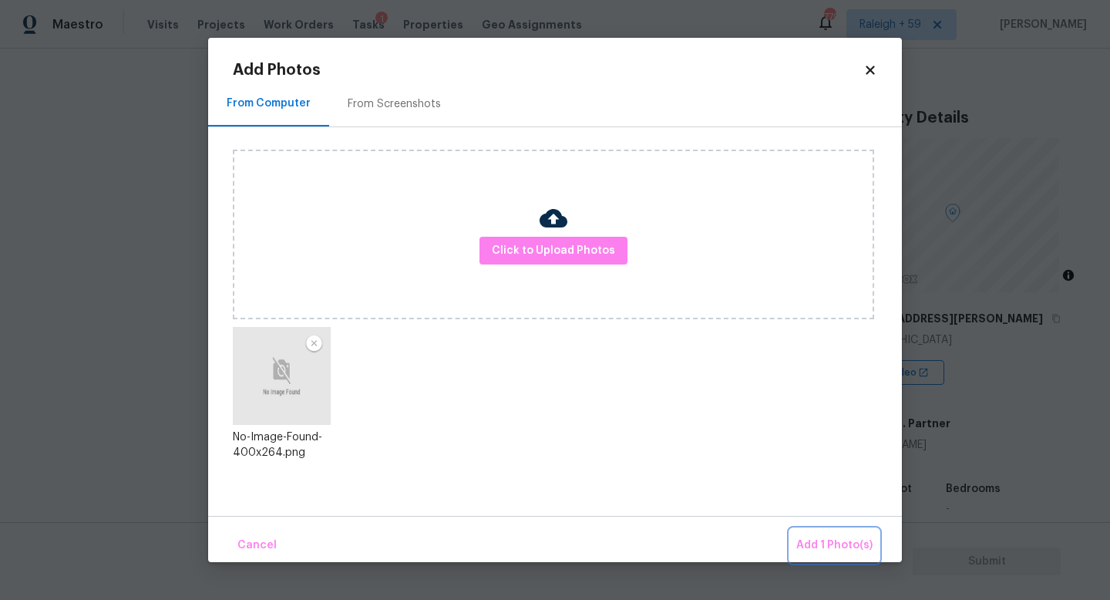
click at [833, 536] on span "Add 1 Photo(s)" at bounding box center [835, 545] width 76 height 19
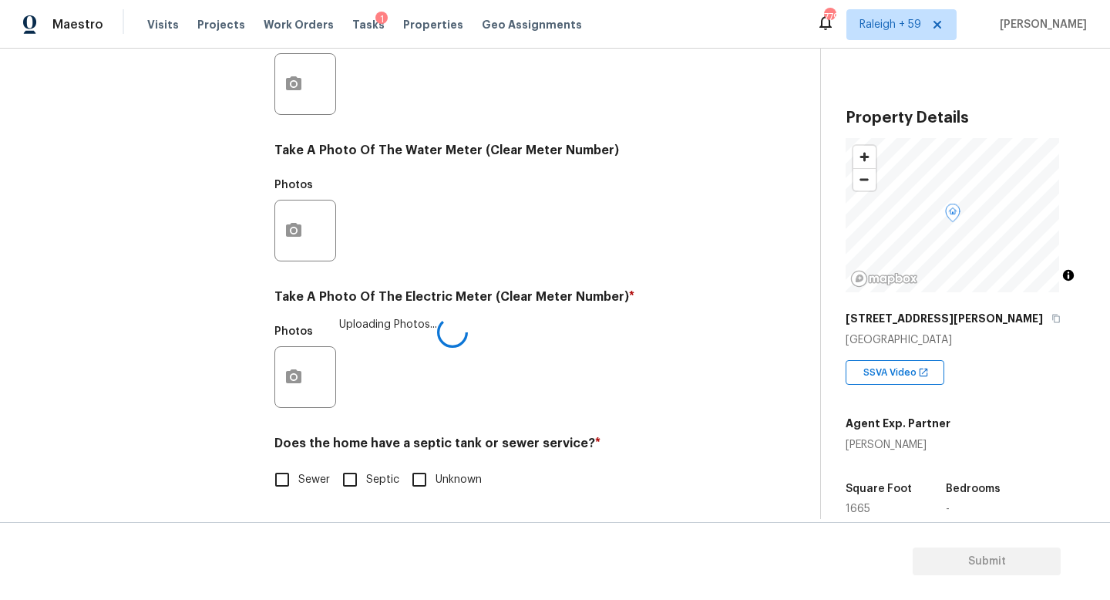
click at [311, 472] on span "Sewer" at bounding box center [314, 480] width 32 height 16
click at [298, 463] on input "Sewer" at bounding box center [282, 479] width 32 height 32
checkbox input "true"
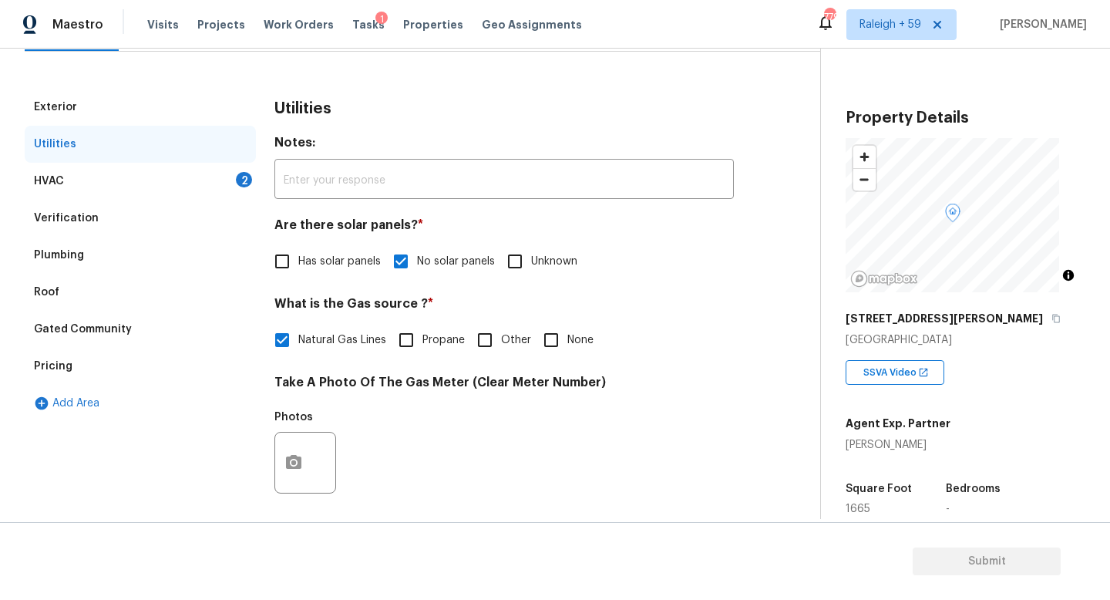
scroll to position [0, 0]
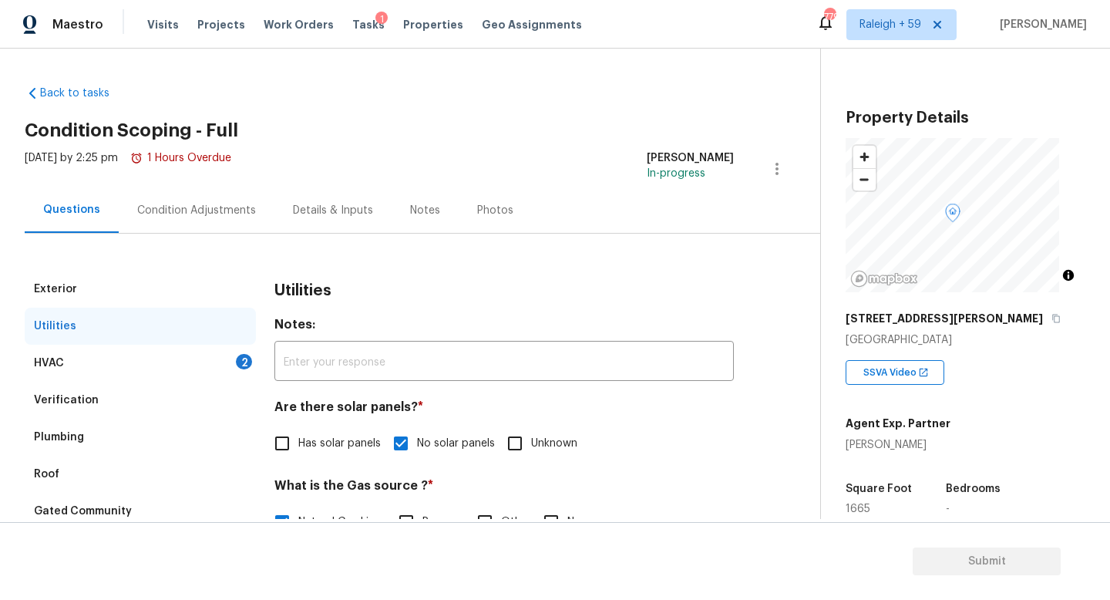
click at [208, 208] on div "Condition Adjustments" at bounding box center [196, 210] width 119 height 15
